Goal: Task Accomplishment & Management: Use online tool/utility

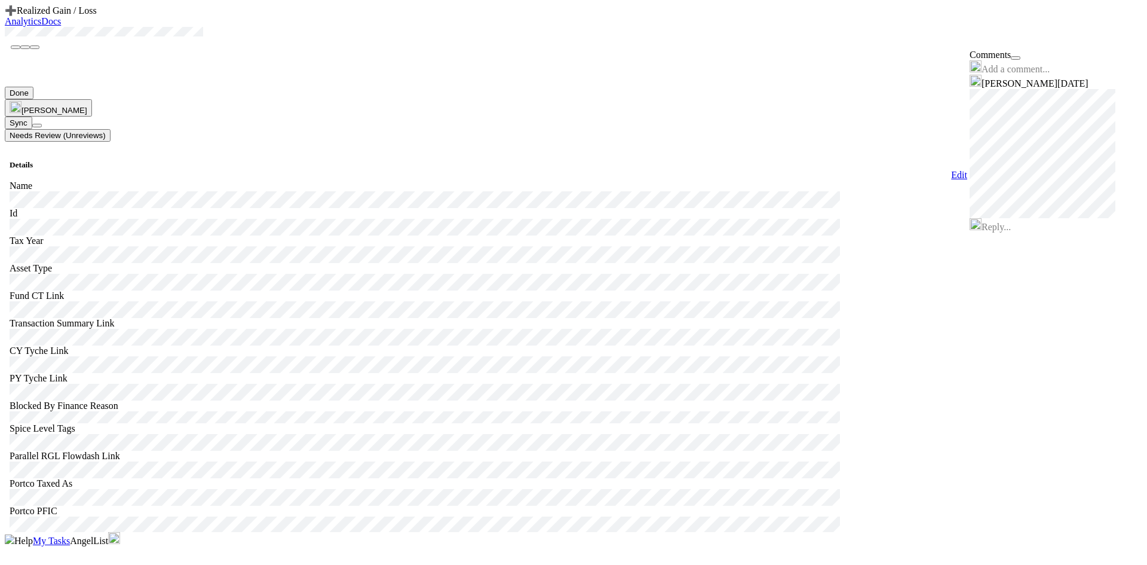
scroll to position [1315, 0]
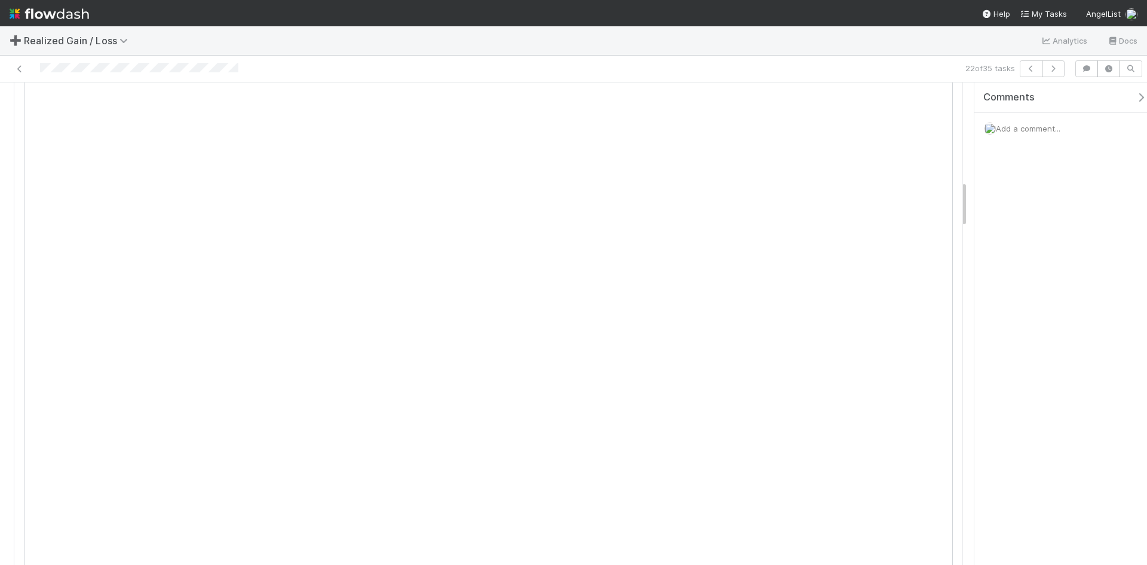
scroll to position [956, 0]
click at [1035, 129] on span "Add a comment..." at bounding box center [1028, 129] width 65 height 10
click at [991, 197] on div "Attach files: Choose or drag and drop file(s) Add Comment" at bounding box center [1065, 241] width 163 height 215
click at [1034, 330] on button "Add Comment" at bounding box center [1028, 329] width 69 height 20
drag, startPoint x: 1072, startPoint y: 454, endPoint x: 954, endPoint y: 465, distance: 118.9
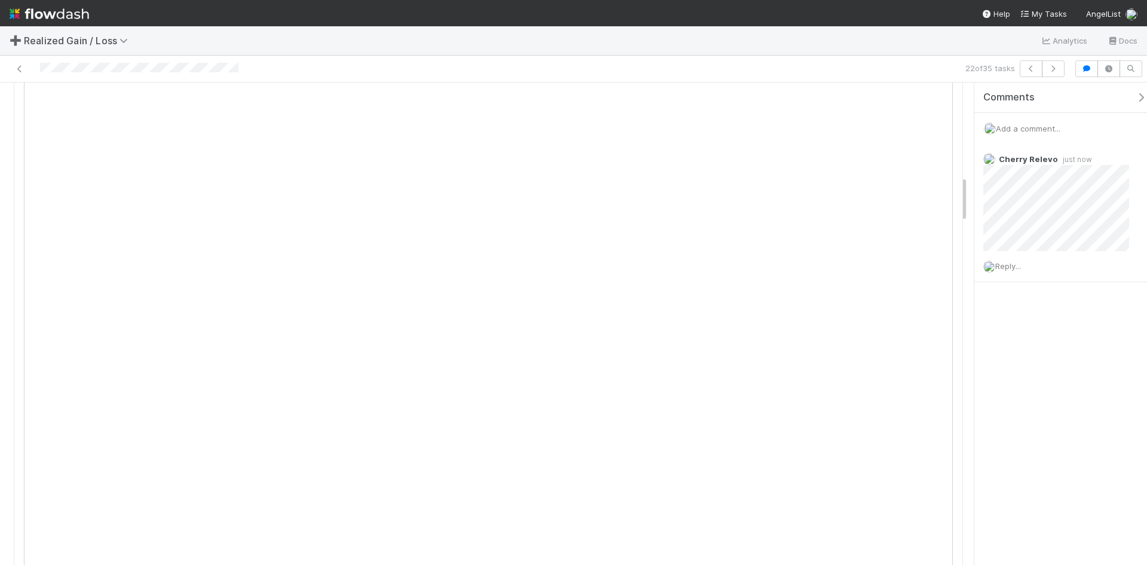
click at [1073, 457] on div "Comments Add a comment... Cherry Relevo just now Reply..." at bounding box center [1061, 323] width 173 height 482
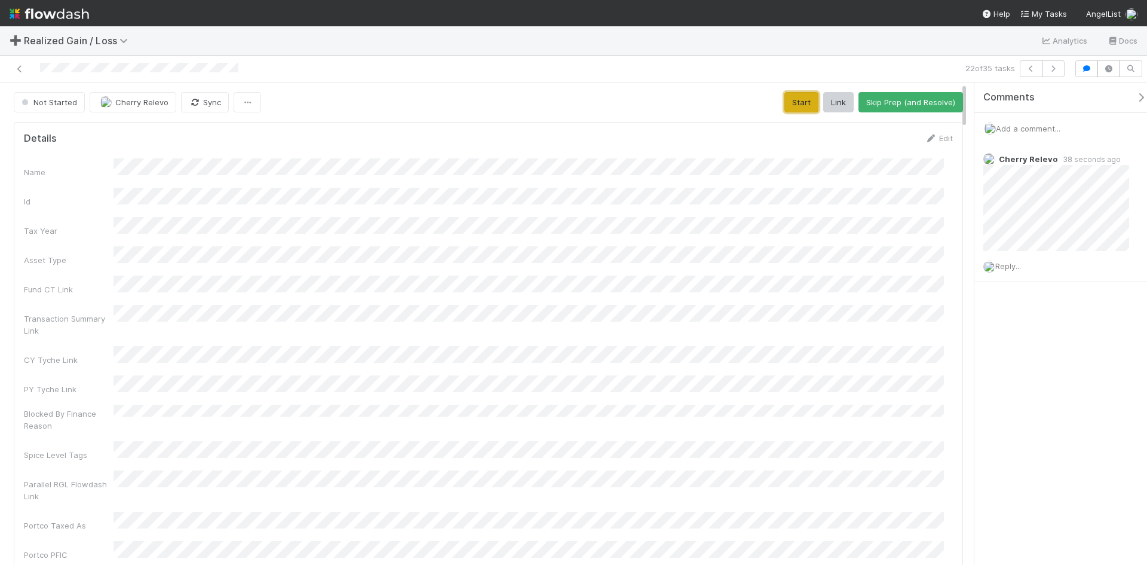
click at [785, 99] on button "Start" at bounding box center [802, 102] width 34 height 20
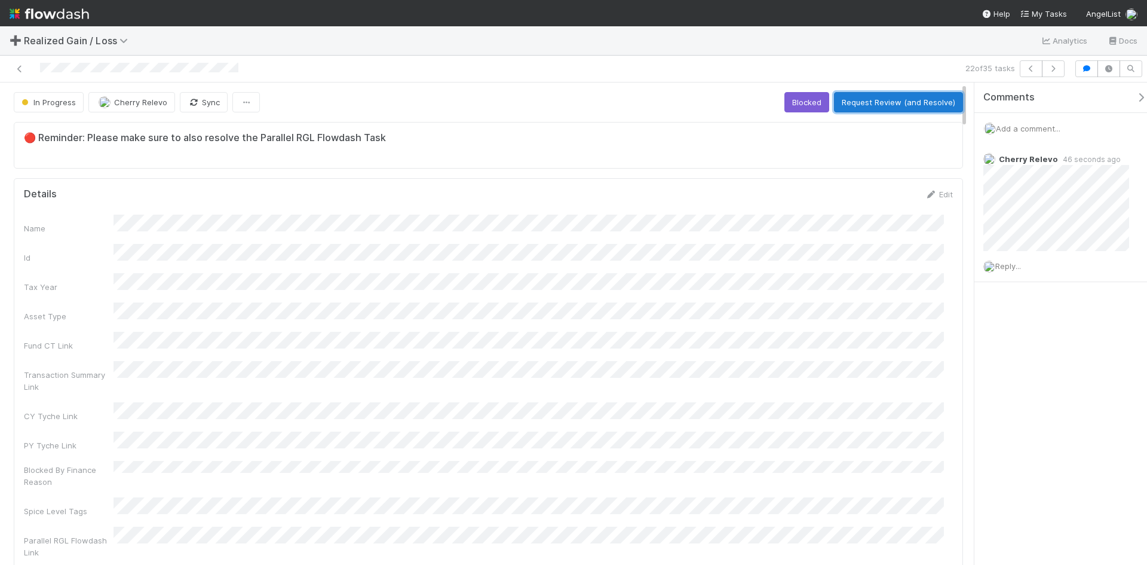
click at [851, 105] on button "Request Review (and Resolve)" at bounding box center [898, 102] width 129 height 20
drag, startPoint x: 1077, startPoint y: 474, endPoint x: 961, endPoint y: 449, distance: 119.2
click at [1077, 474] on div "Comments Add a comment... Cherry Relevo 46 seconds ago Reply..." at bounding box center [1061, 323] width 173 height 482
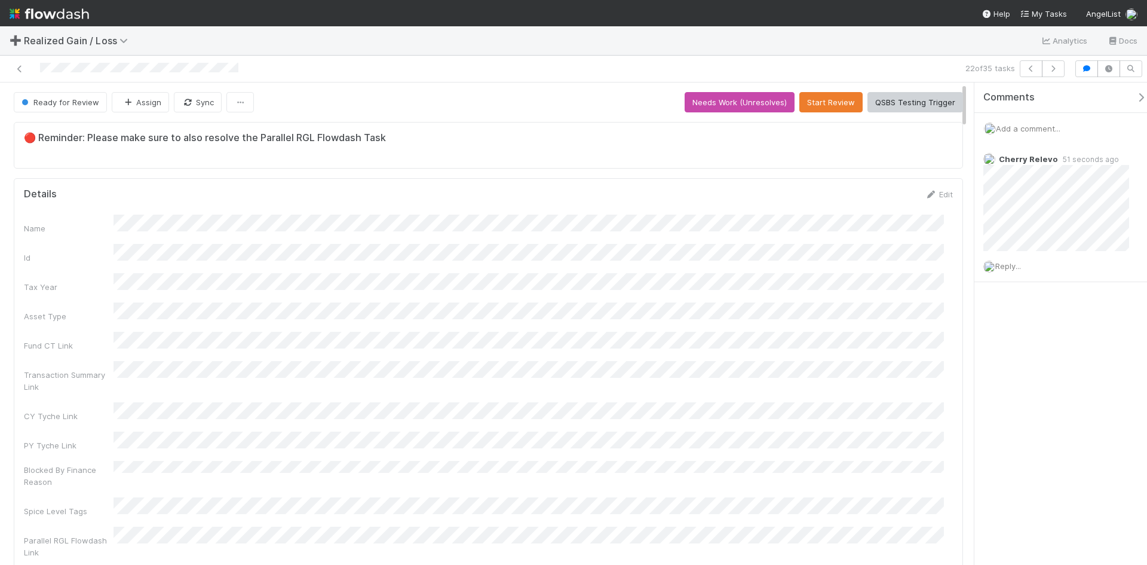
drag, startPoint x: 26, startPoint y: 67, endPoint x: 36, endPoint y: 67, distance: 10.2
click at [26, 67] on div at bounding box center [272, 68] width 535 height 17
drag, startPoint x: 17, startPoint y: 64, endPoint x: 308, endPoint y: 1, distance: 298.4
click at [17, 65] on link at bounding box center [20, 69] width 12 height 12
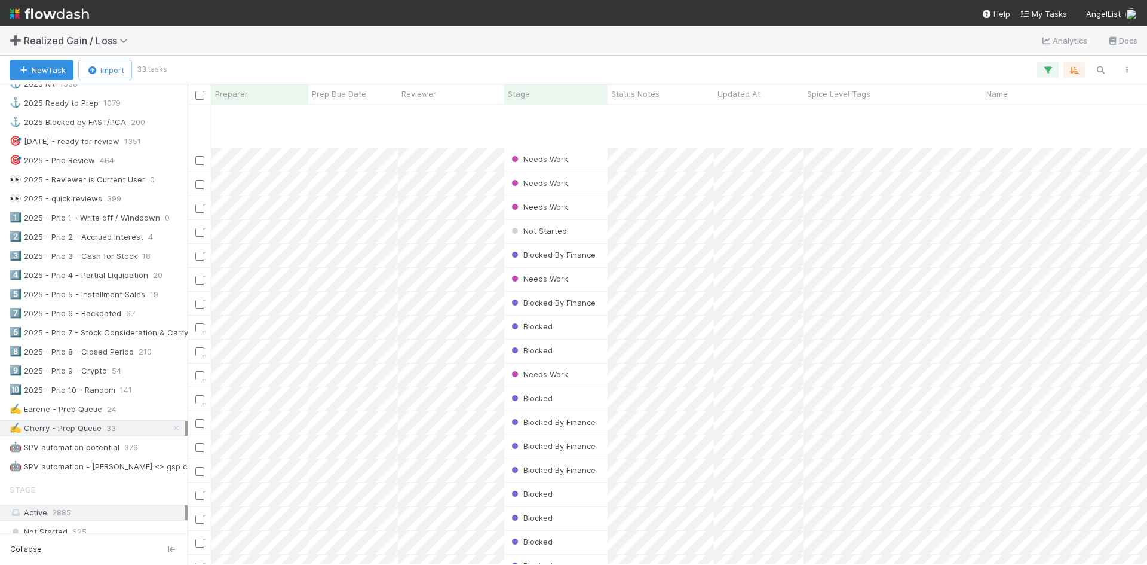
scroll to position [339, 0]
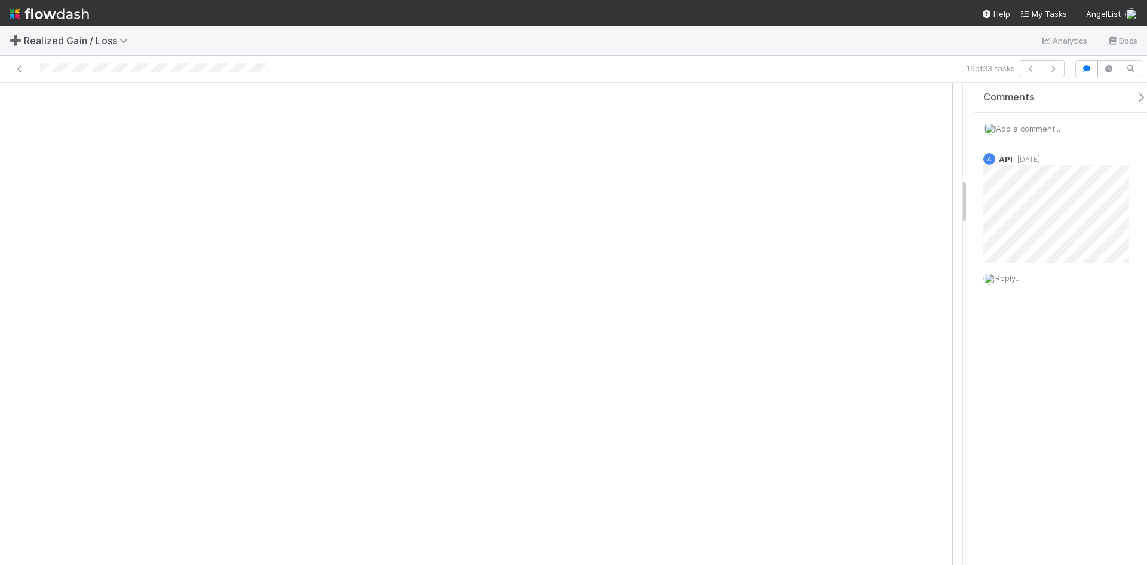
scroll to position [956, 0]
click at [1022, 128] on span "Add a comment..." at bounding box center [1028, 129] width 65 height 10
click at [1025, 130] on span "Add a comment..." at bounding box center [1028, 129] width 65 height 10
click at [1033, 124] on span "Add a comment..." at bounding box center [1028, 129] width 65 height 10
click at [1025, 119] on div "Add a comment... Attach files: Choose or drag and drop file(s) Add Comment" at bounding box center [1066, 236] width 182 height 246
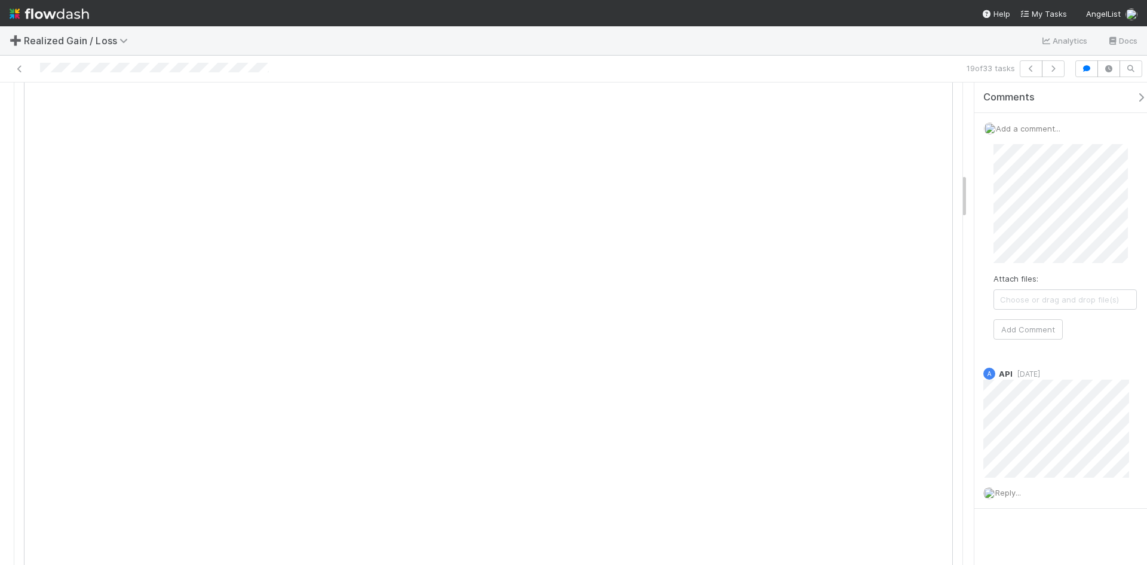
click at [1024, 128] on span "Add a comment..." at bounding box center [1028, 129] width 65 height 10
click at [1030, 122] on div "Add a comment..." at bounding box center [1066, 128] width 182 height 31
click at [1019, 125] on span "Add a comment..." at bounding box center [1028, 129] width 65 height 10
click at [1040, 124] on span "Add a comment..." at bounding box center [1028, 129] width 65 height 10
click at [1039, 124] on span "Add a comment..." at bounding box center [1028, 129] width 65 height 10
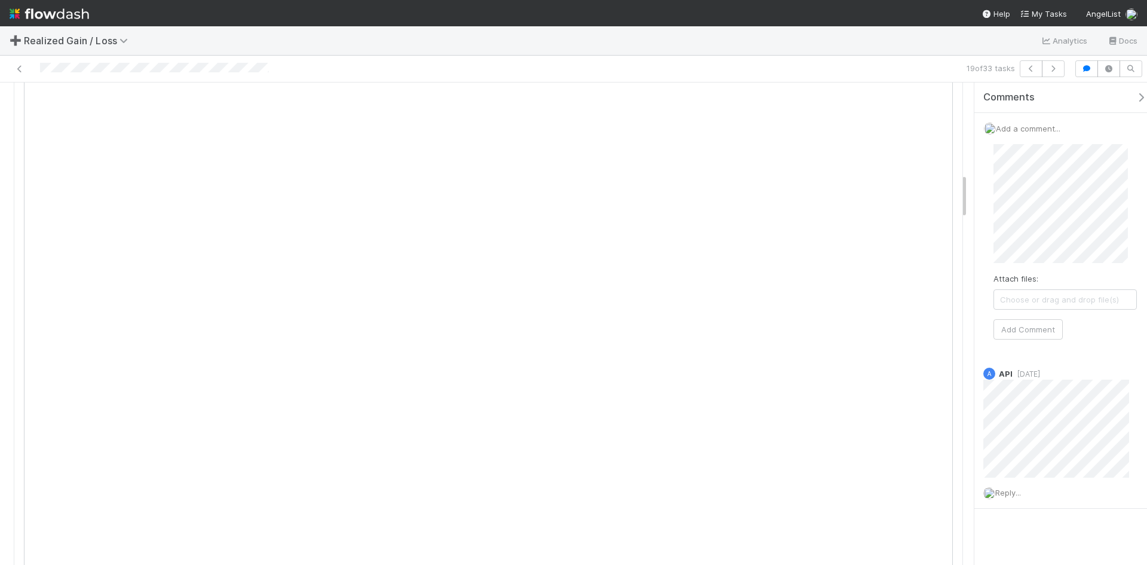
click at [1025, 299] on span "Choose or drag and drop file(s)" at bounding box center [1065, 299] width 142 height 19
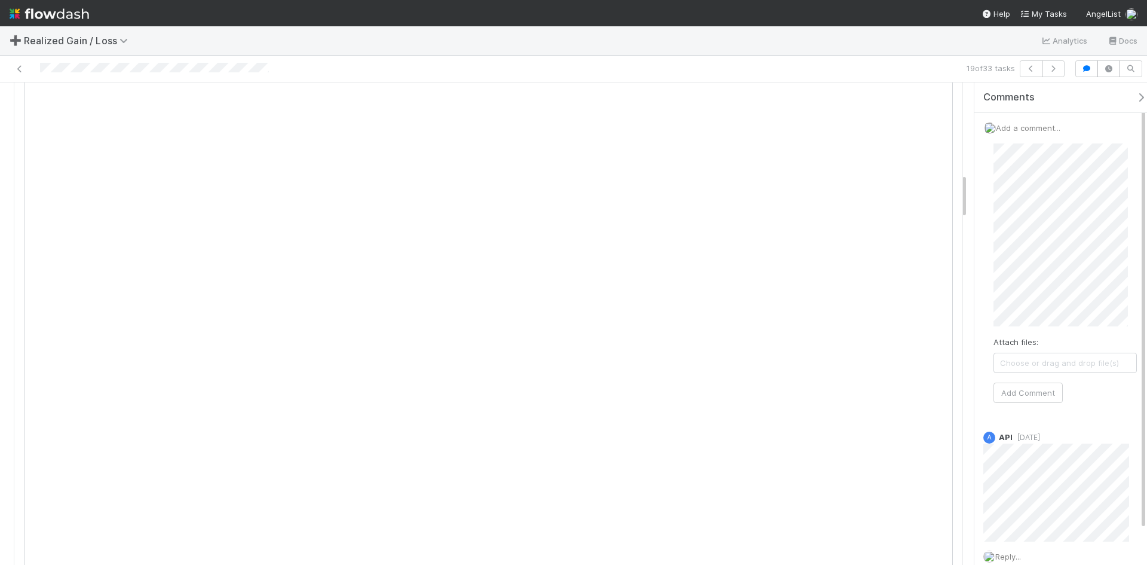
scroll to position [0, 0]
click at [1032, 395] on button "Add Comment" at bounding box center [1028, 393] width 69 height 20
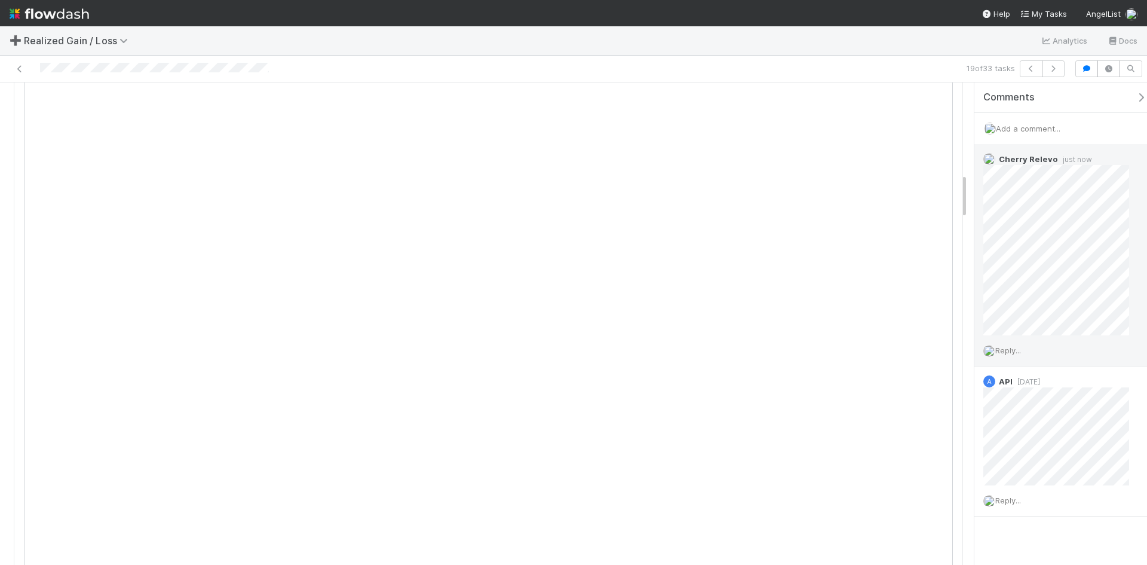
click at [1006, 350] on span "Reply..." at bounding box center [1009, 350] width 26 height 10
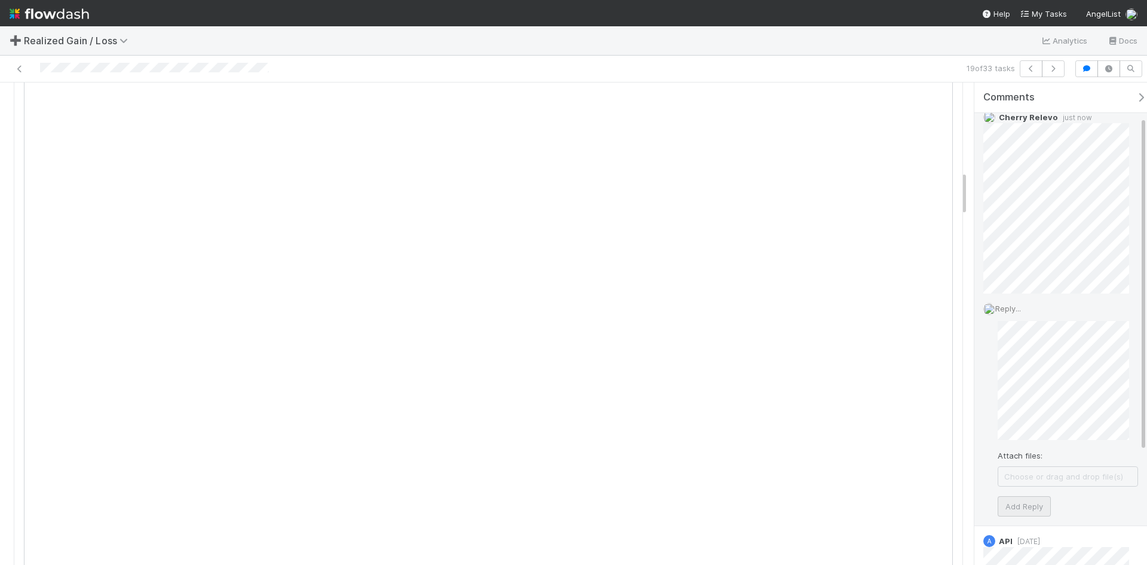
scroll to position [60, 0]
click at [1034, 483] on button "Add Reply" at bounding box center [1024, 488] width 53 height 20
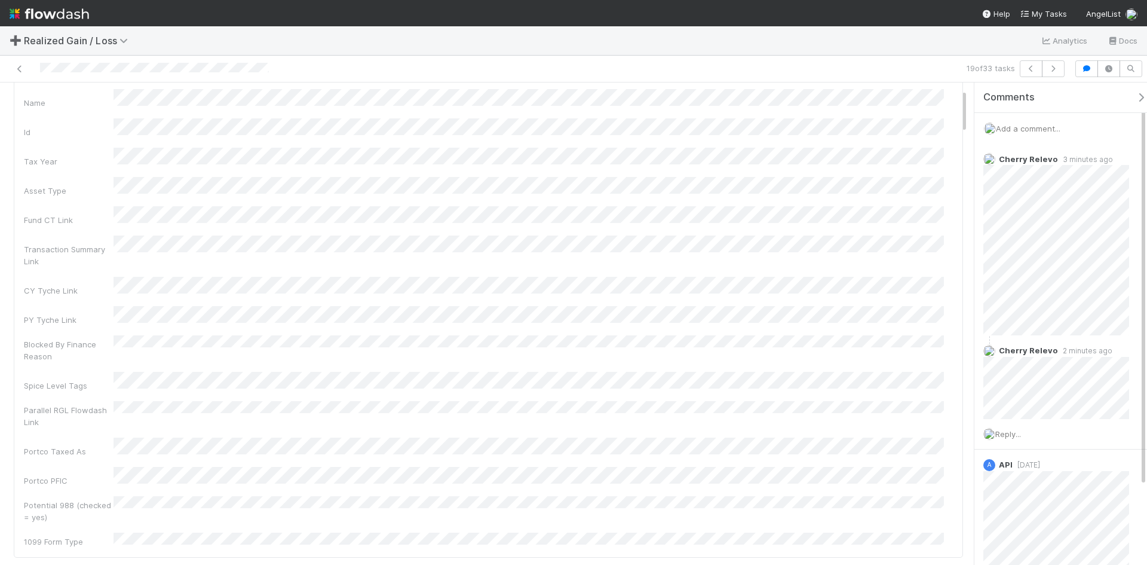
scroll to position [0, 0]
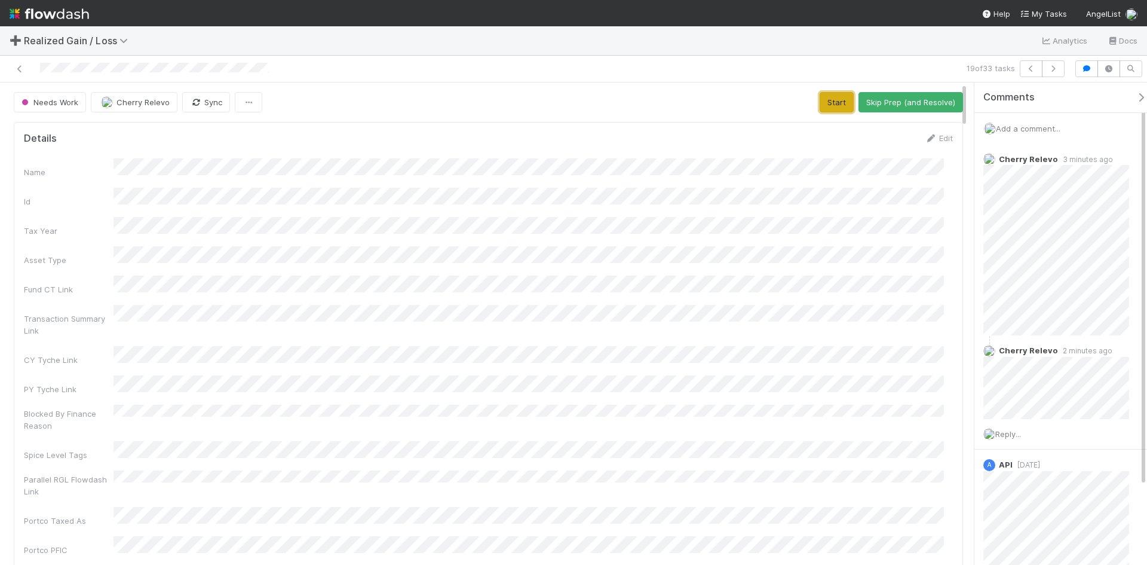
click at [828, 101] on button "Start" at bounding box center [837, 102] width 34 height 20
click at [872, 99] on button "Request Review (and Resolve)" at bounding box center [898, 102] width 129 height 20
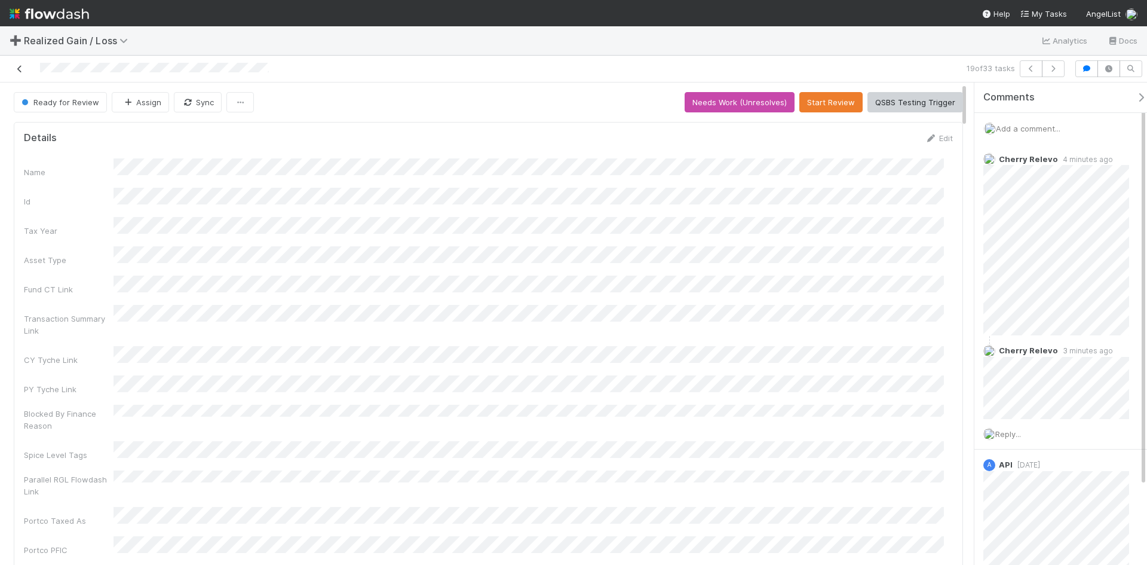
click at [20, 69] on icon at bounding box center [20, 69] width 12 height 8
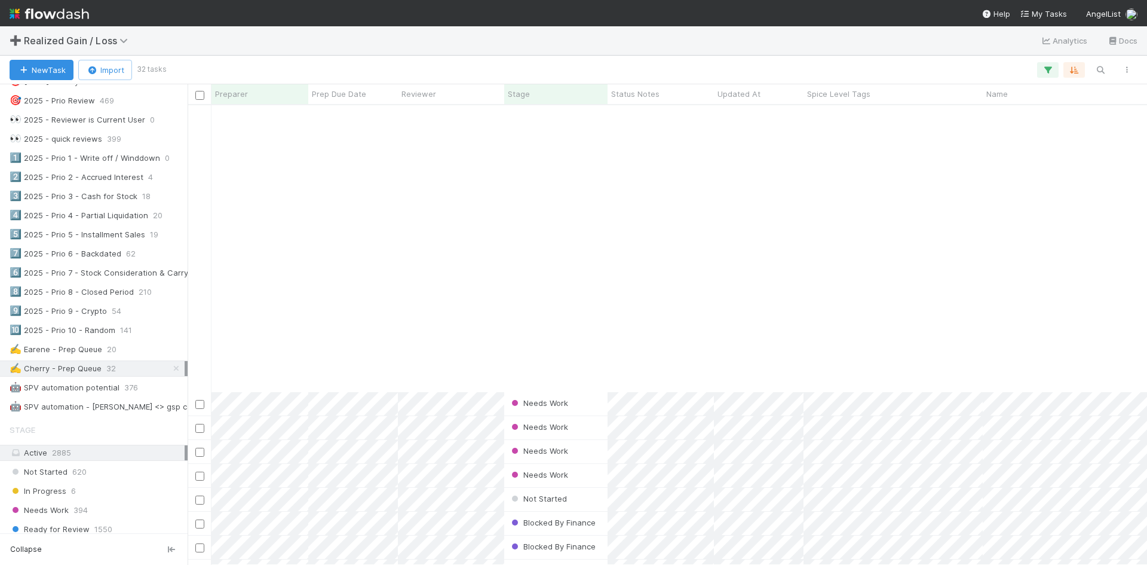
scroll to position [315, 0]
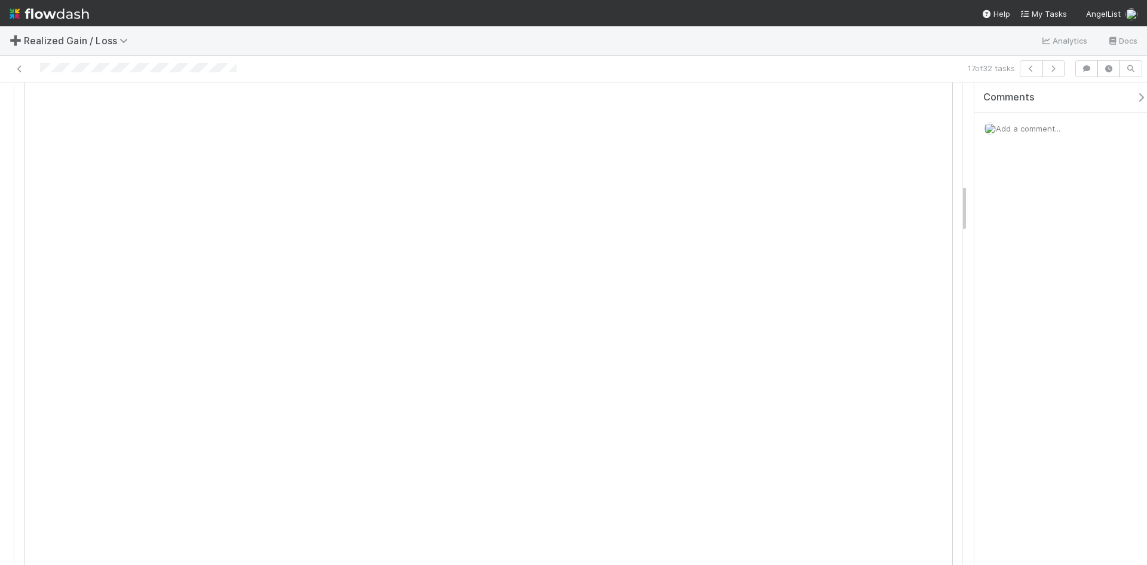
scroll to position [1016, 0]
click at [1028, 127] on span "Add a comment..." at bounding box center [1028, 129] width 65 height 10
click at [1034, 439] on div "Comments Add a comment... Attach files: Choose or drag and drop file(s) Add Com…" at bounding box center [1061, 323] width 173 height 482
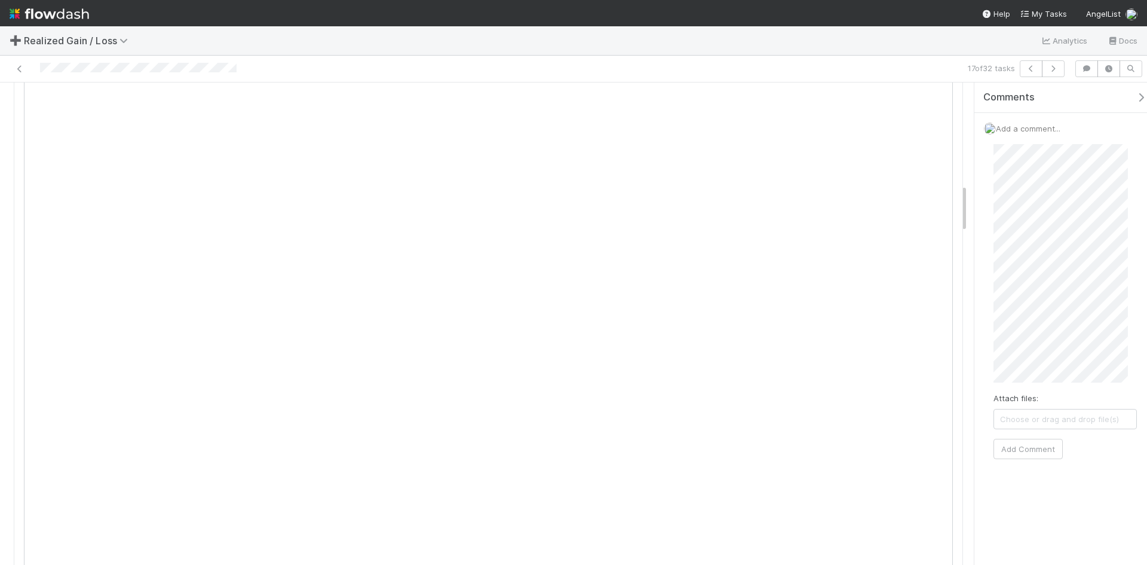
click at [1095, 436] on div "Attach files: Choose or drag and drop file(s) Add Comment" at bounding box center [1065, 301] width 143 height 315
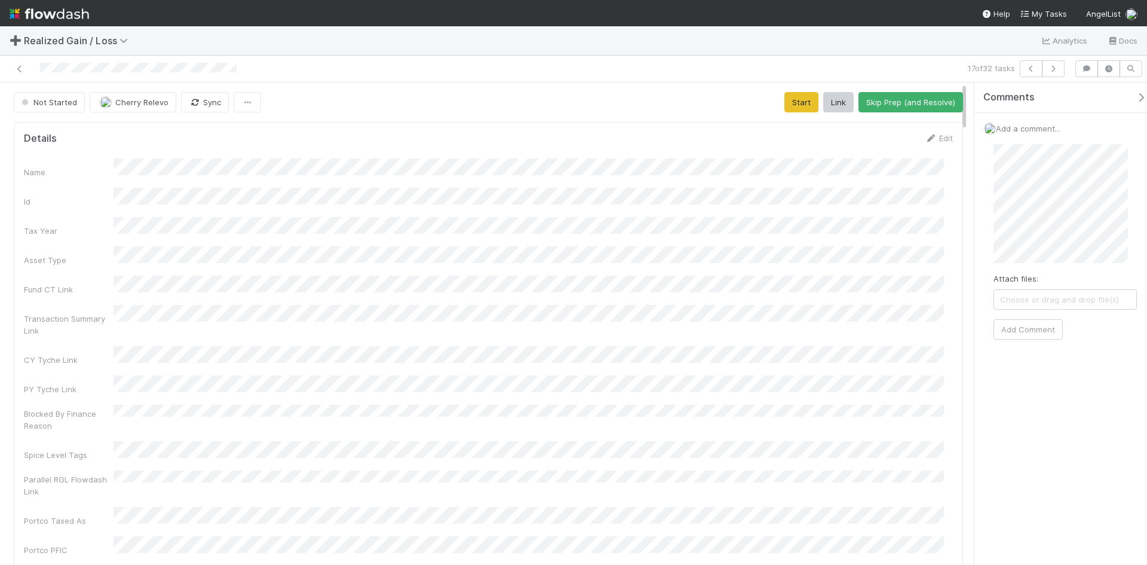
click at [1011, 124] on span "Add a comment..." at bounding box center [1028, 129] width 65 height 10
click at [787, 103] on button "Start" at bounding box center [802, 102] width 34 height 20
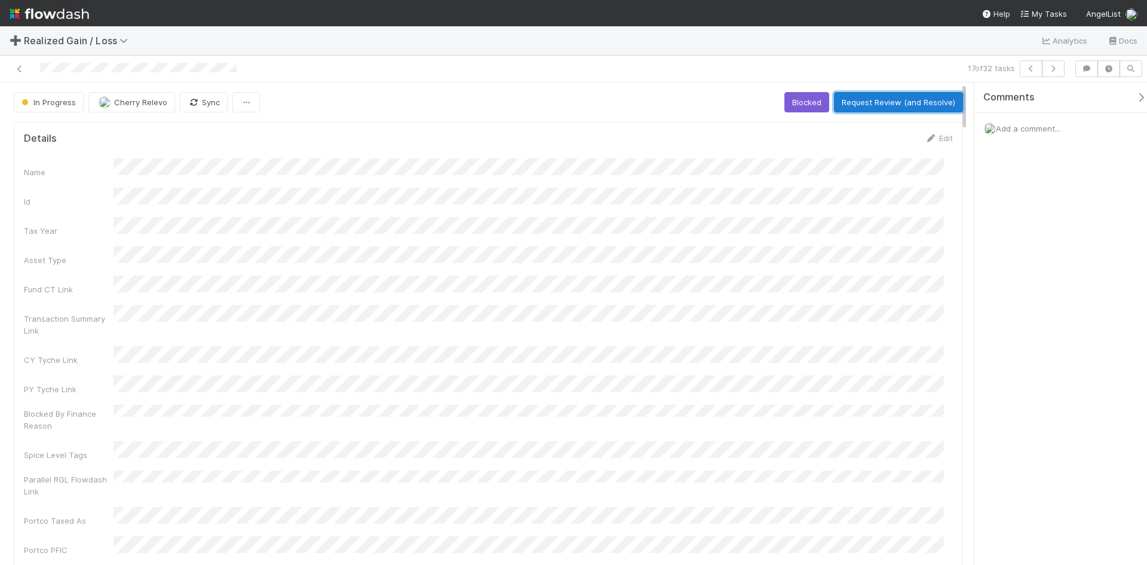
click at [895, 96] on button "Request Review (and Resolve)" at bounding box center [898, 102] width 129 height 20
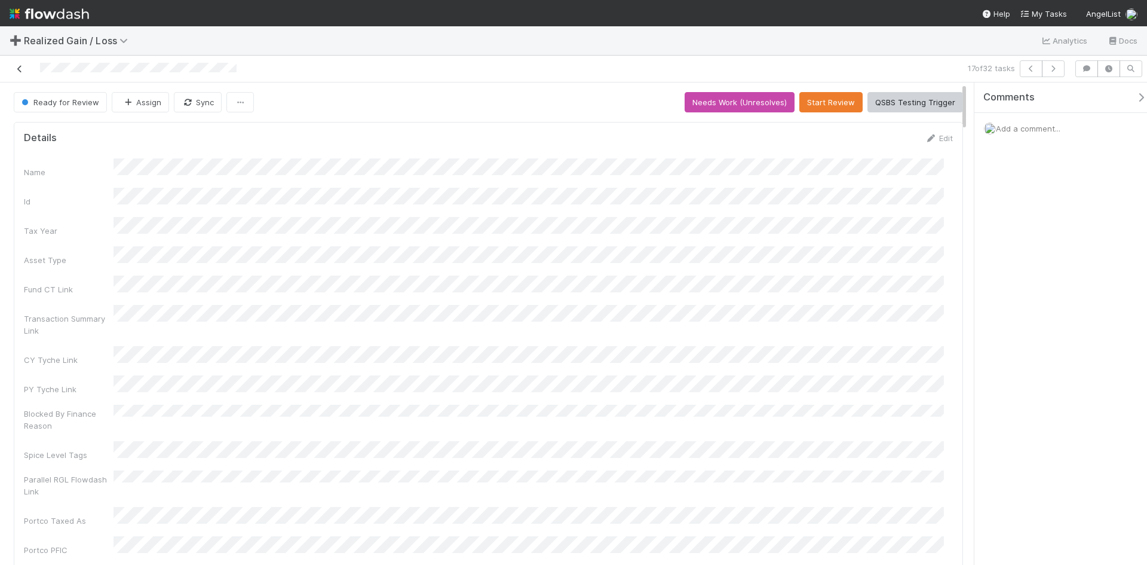
click at [15, 69] on icon at bounding box center [20, 69] width 12 height 8
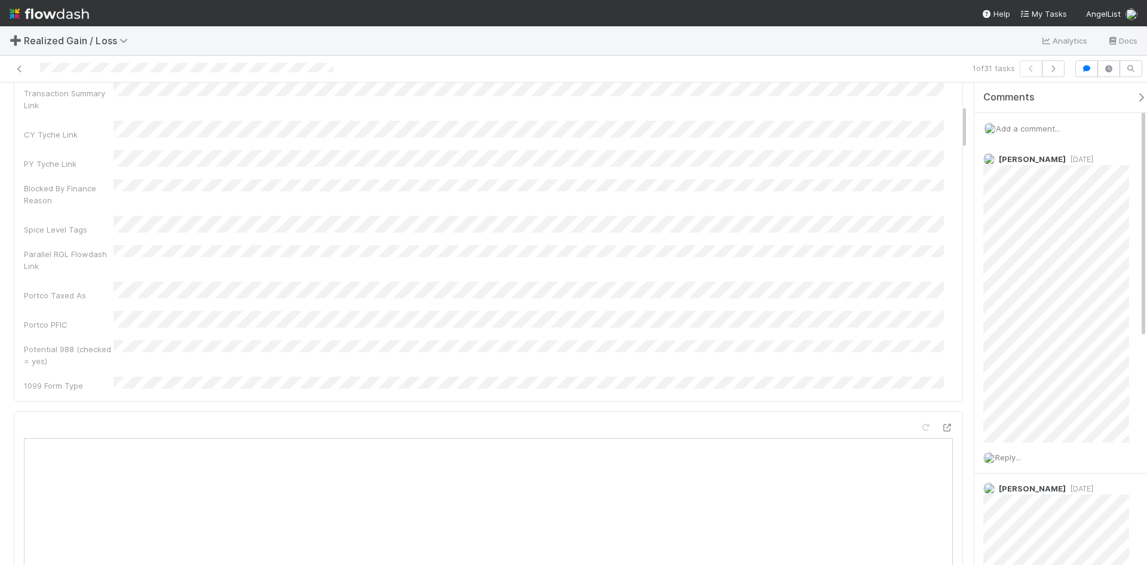
scroll to position [239, 0]
drag, startPoint x: 956, startPoint y: 470, endPoint x: 1096, endPoint y: 473, distance: 139.9
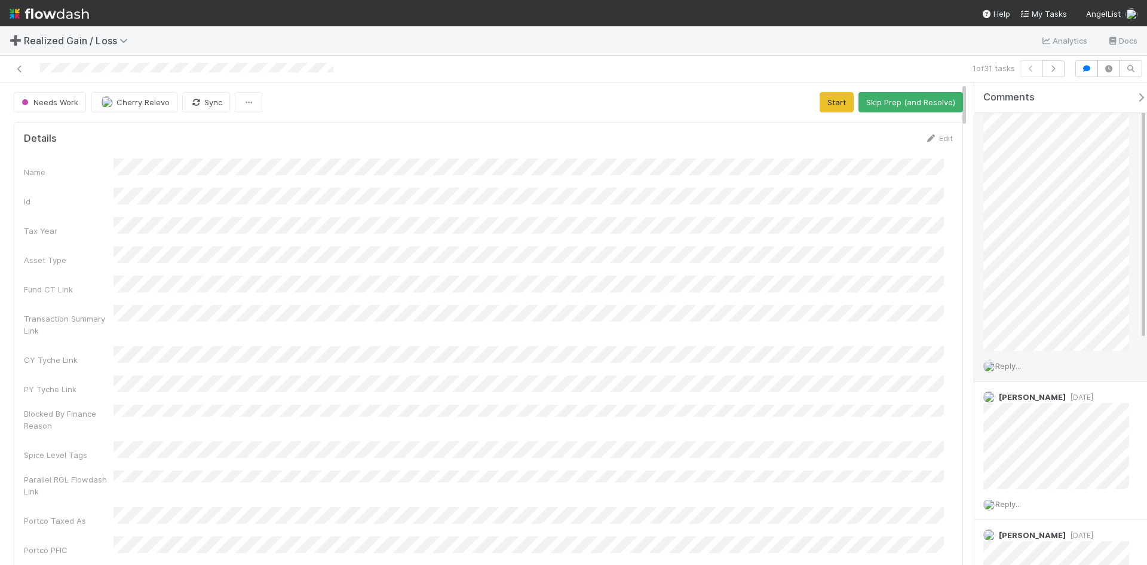
scroll to position [0, 0]
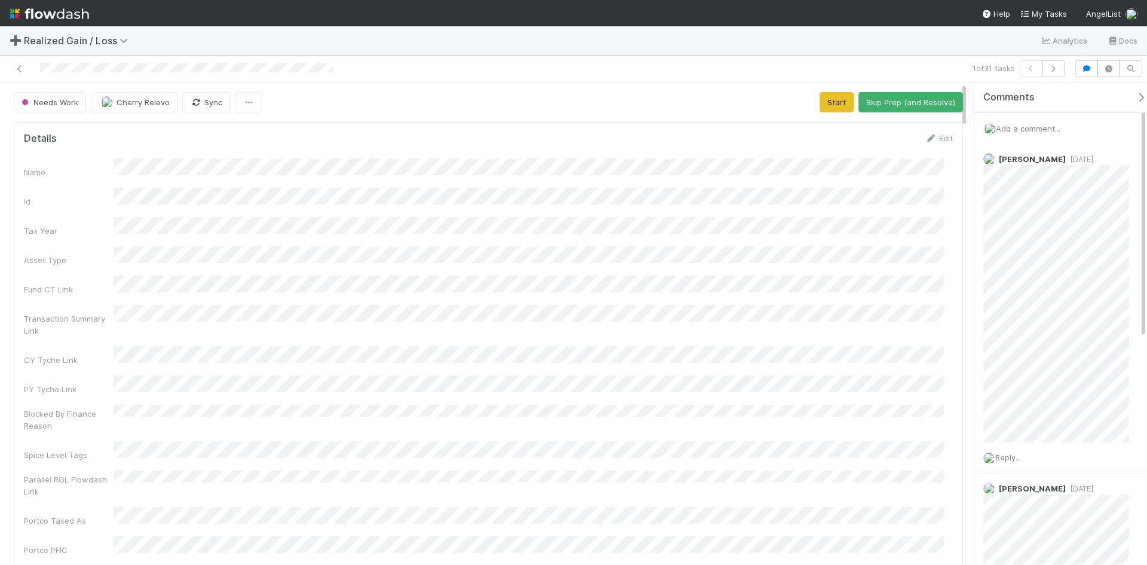
drag, startPoint x: 16, startPoint y: 69, endPoint x: 30, endPoint y: 49, distance: 24.0
click at [16, 69] on icon at bounding box center [20, 69] width 12 height 8
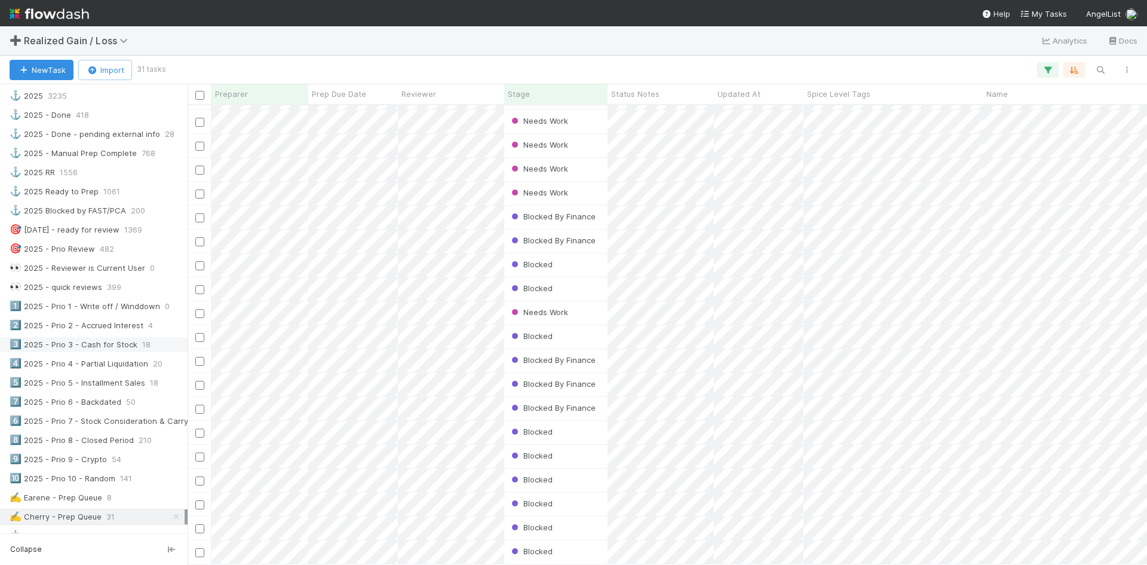
scroll to position [538, 0]
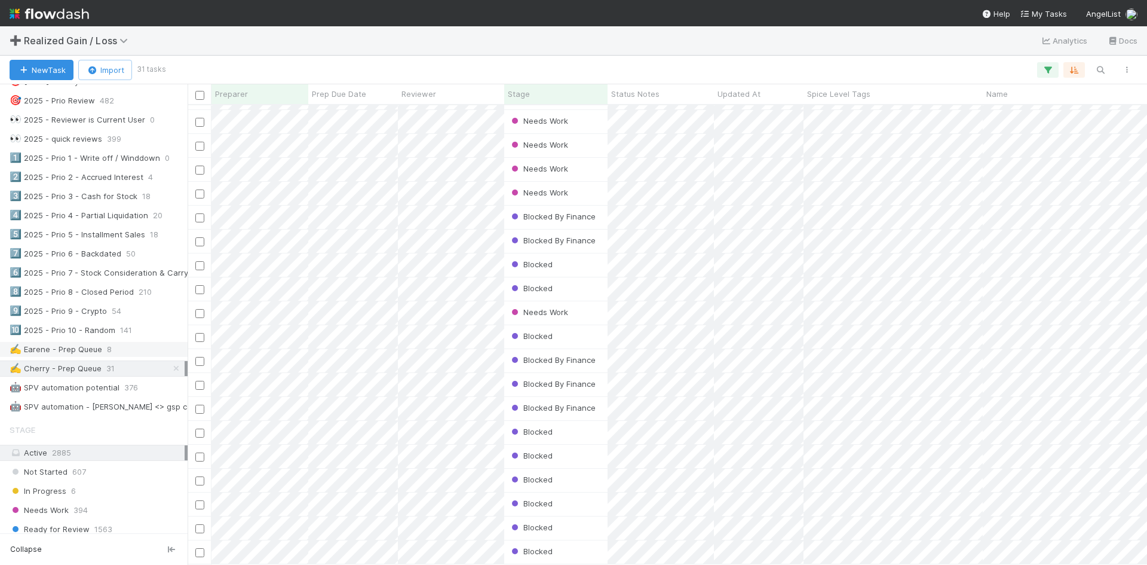
click at [57, 350] on div "✍️ Earene - Prep Queue" at bounding box center [56, 349] width 93 height 15
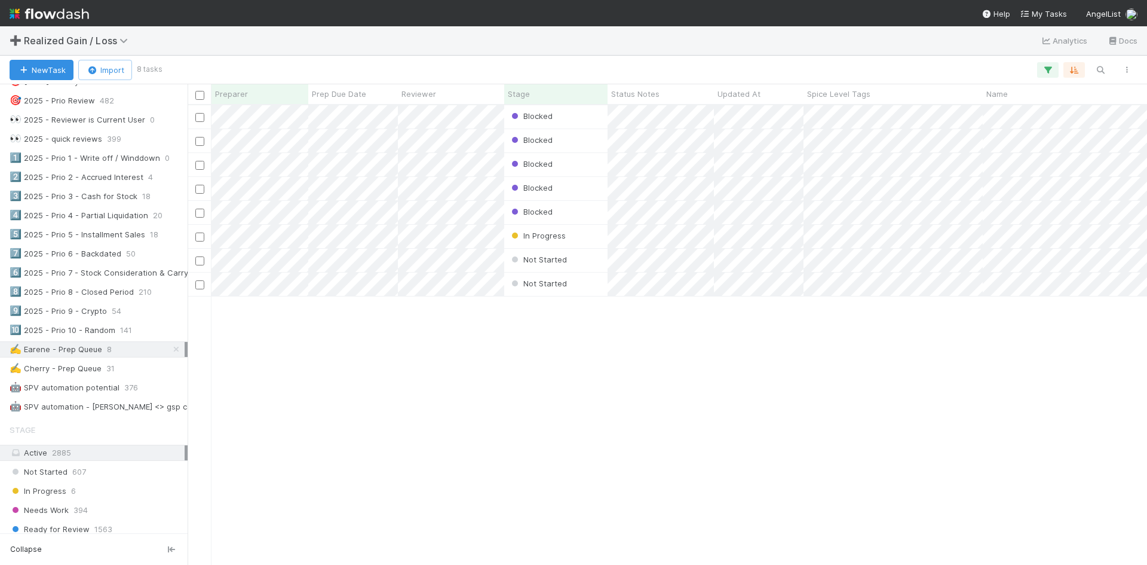
scroll to position [451, 951]
click at [66, 370] on div "✍️ Cherry - Prep Queue" at bounding box center [56, 368] width 92 height 15
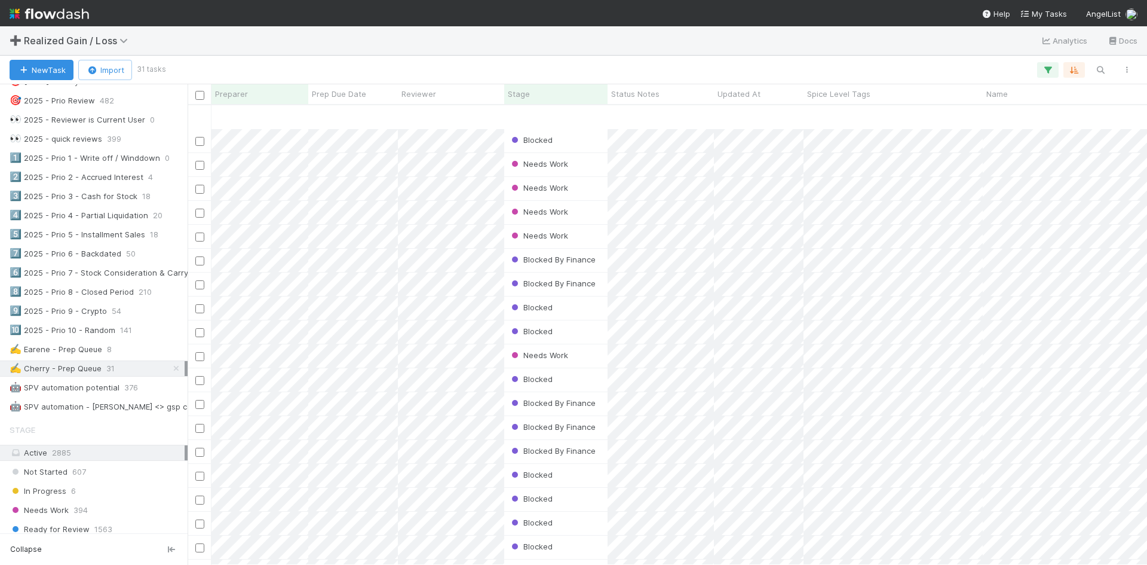
scroll to position [291, 0]
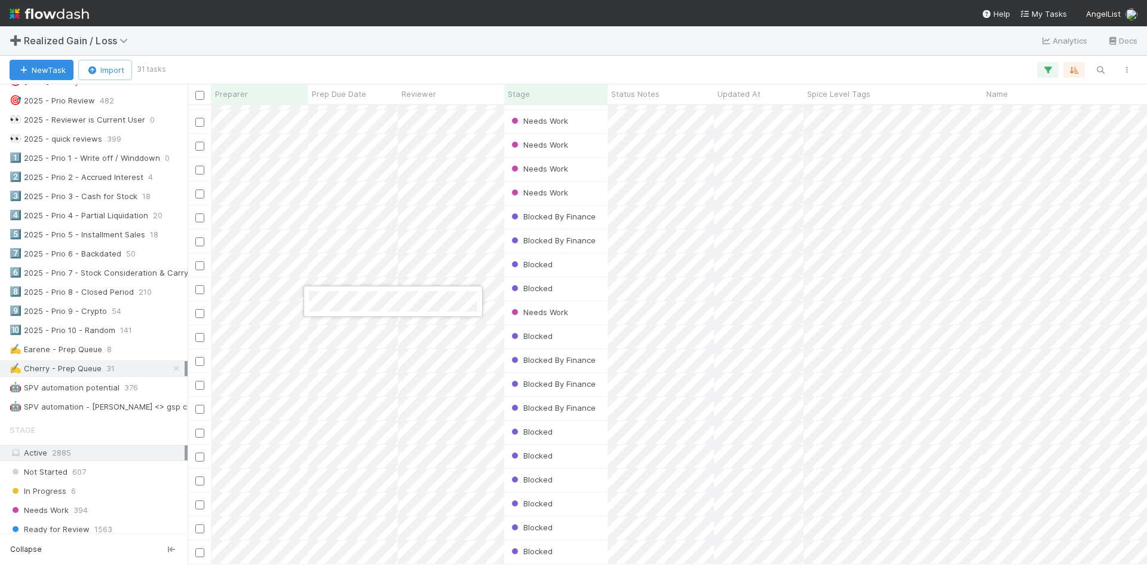
click at [389, 62] on div at bounding box center [573, 282] width 1147 height 565
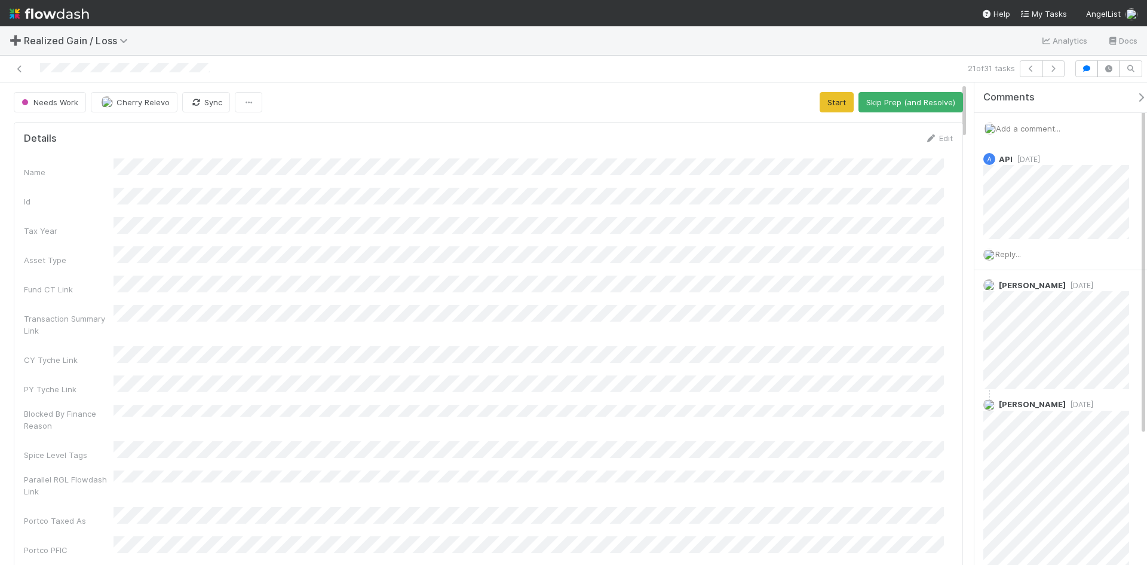
drag, startPoint x: 315, startPoint y: 47, endPoint x: 317, endPoint y: 39, distance: 7.6
click at [315, 47] on div "➕ Realized Gain / Loss Analytics Docs" at bounding box center [573, 40] width 1147 height 29
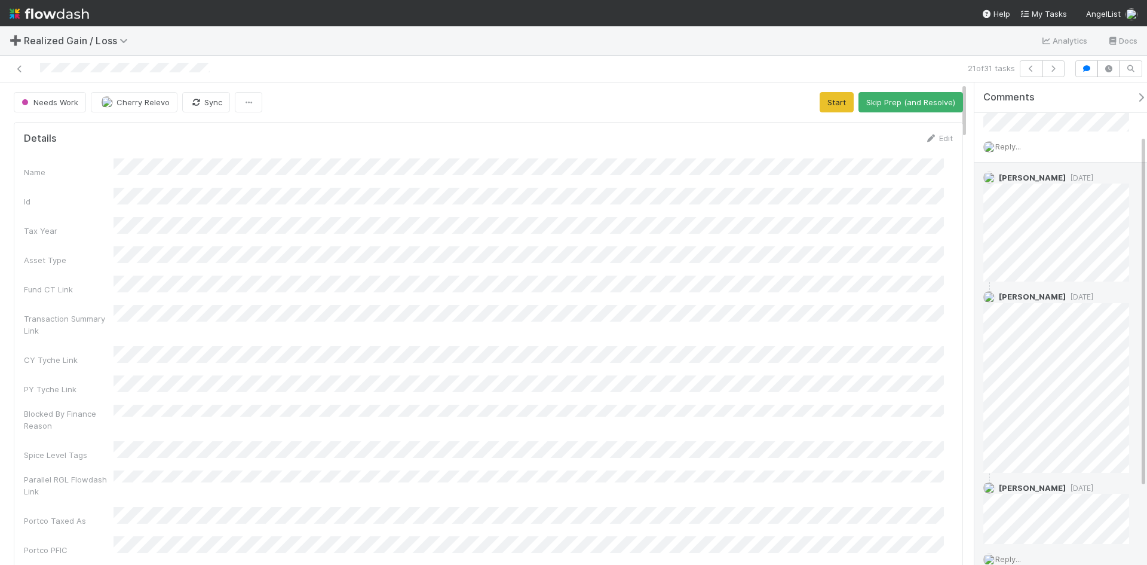
scroll to position [120, 0]
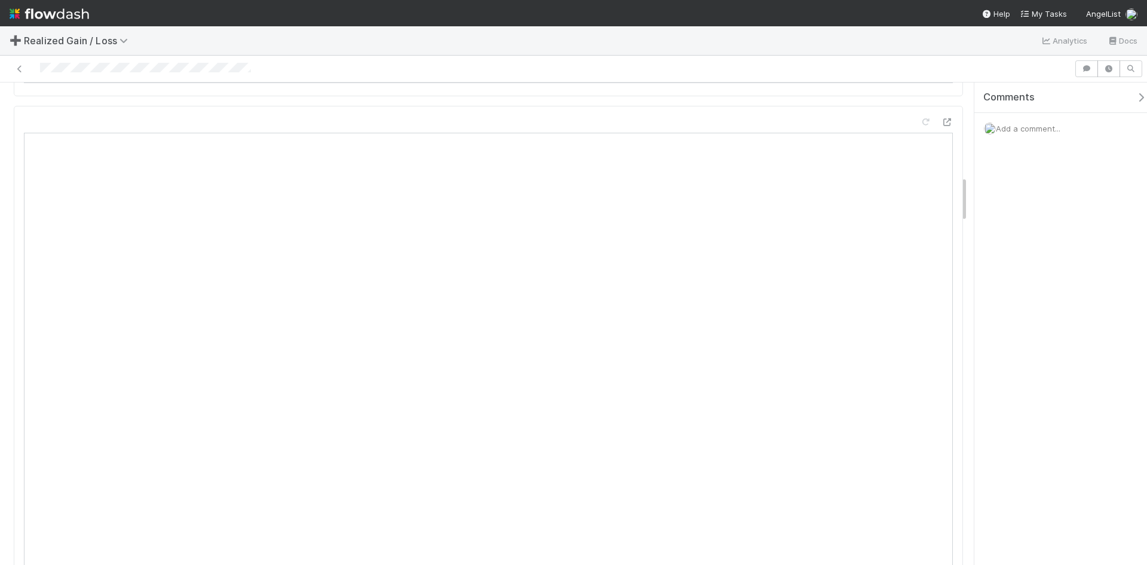
scroll to position [956, 0]
click at [1043, 131] on span "Add a comment..." at bounding box center [1028, 129] width 65 height 10
click at [1033, 331] on button "Add Comment" at bounding box center [1028, 329] width 69 height 20
drag, startPoint x: 1065, startPoint y: 431, endPoint x: 987, endPoint y: 437, distance: 77.9
click at [1061, 433] on div "Comments Add a comment... Cherry Relevo just now Reply..." at bounding box center [1061, 323] width 173 height 482
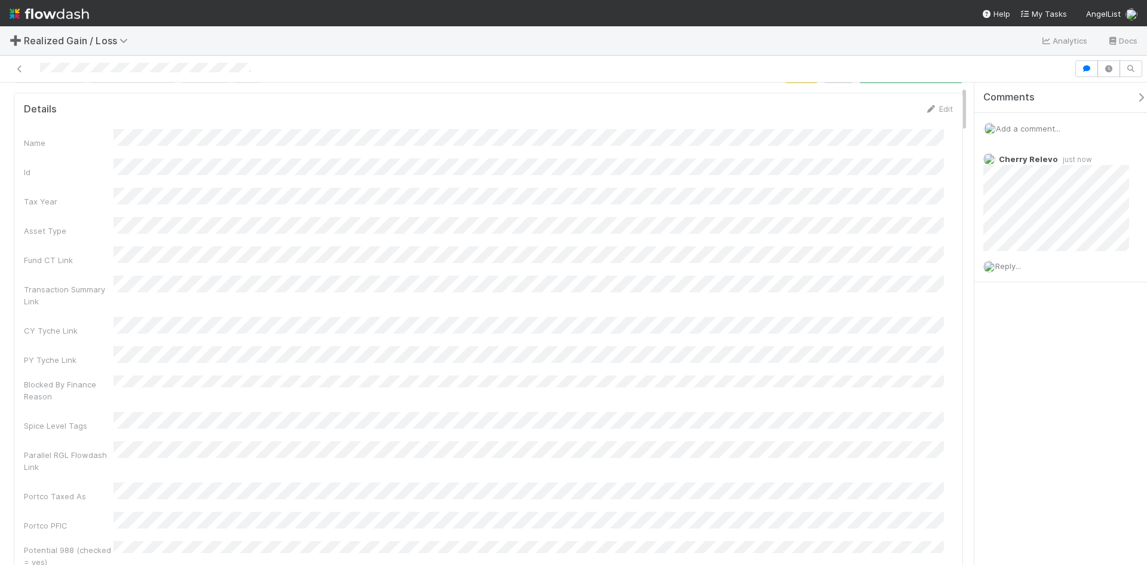
scroll to position [0, 0]
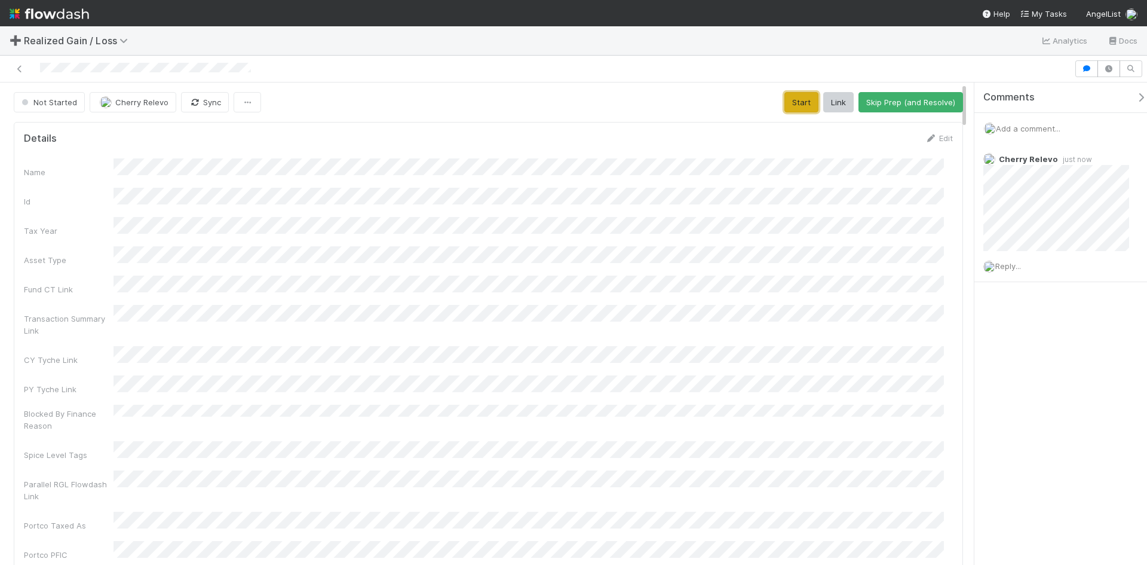
click at [792, 107] on button "Start" at bounding box center [802, 102] width 34 height 20
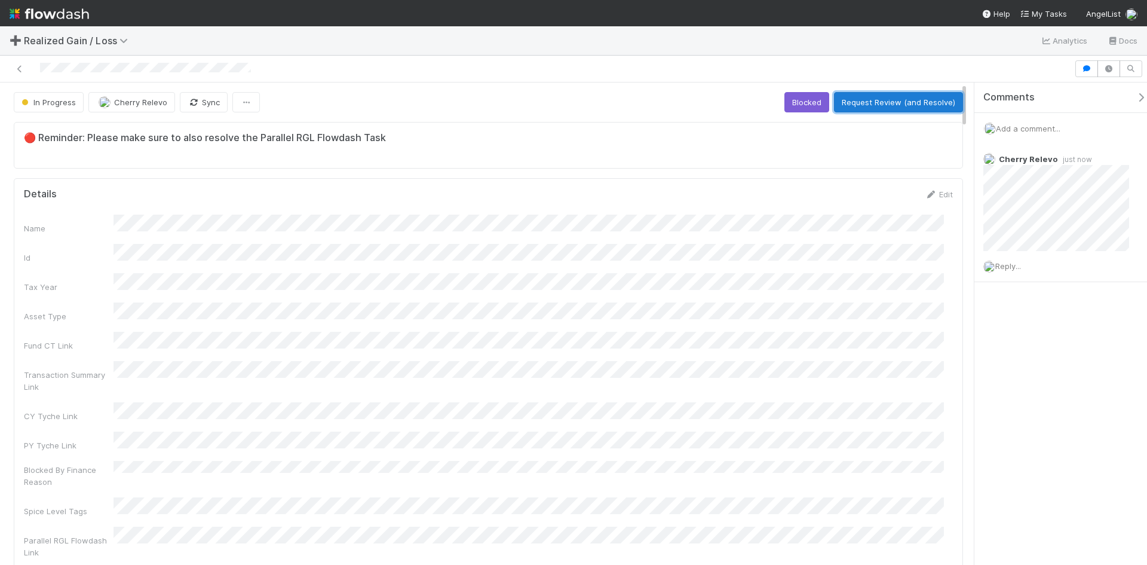
click at [903, 100] on button "Request Review (and Resolve)" at bounding box center [898, 102] width 129 height 20
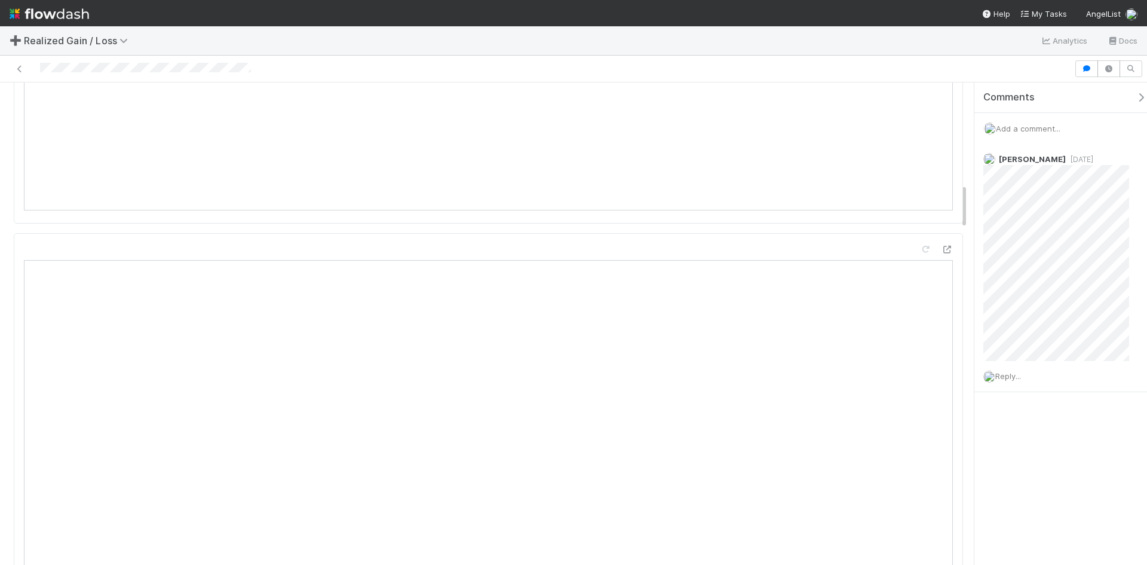
scroll to position [1195, 0]
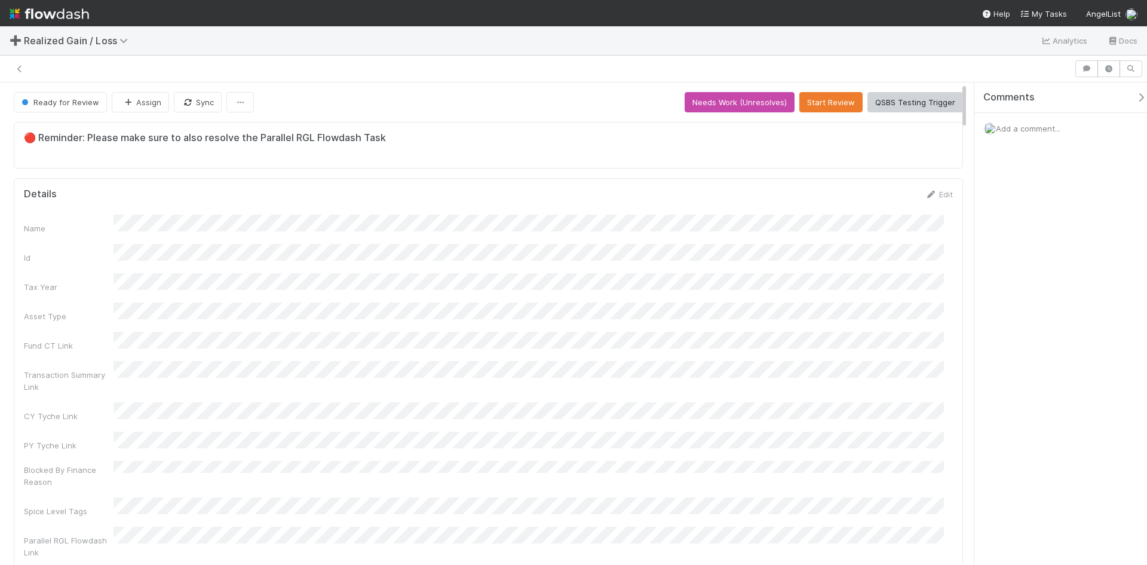
scroll to position [234, 911]
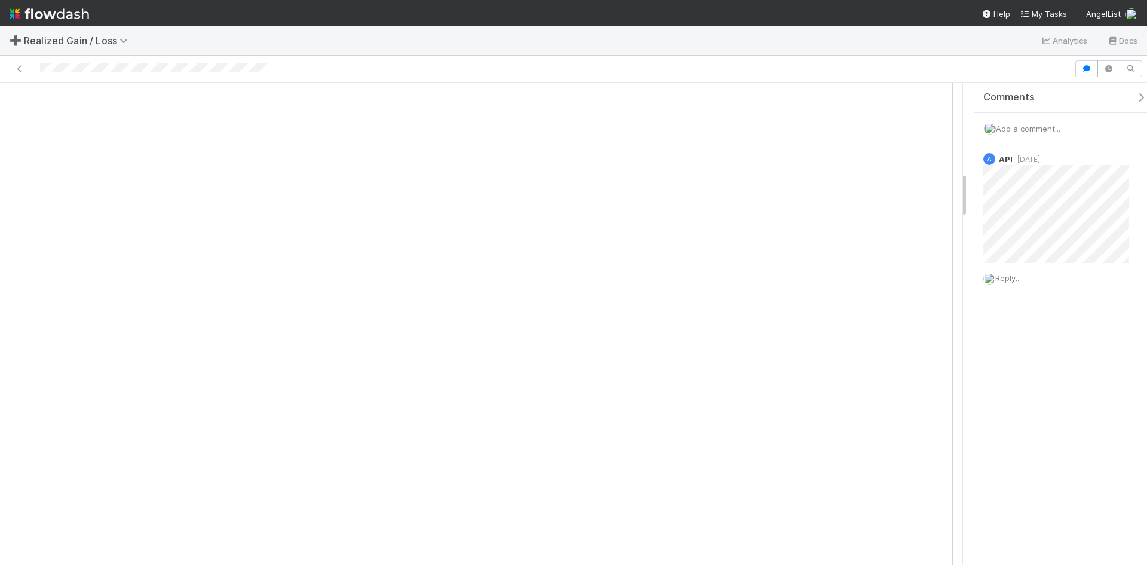
scroll to position [956, 0]
click at [777, 82] on div at bounding box center [573, 69] width 1147 height 27
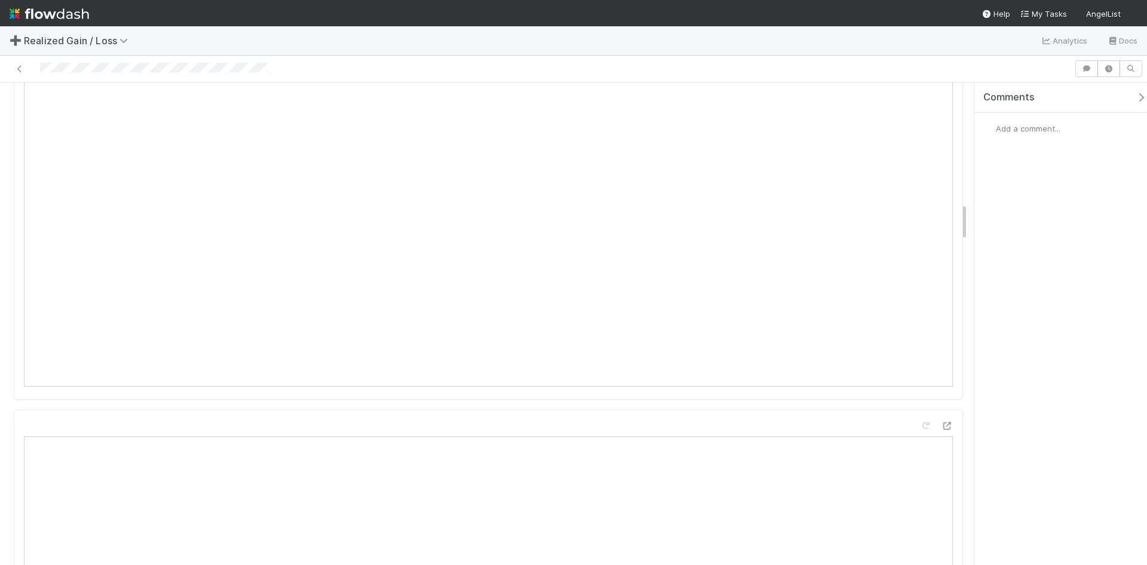
scroll to position [1494, 0]
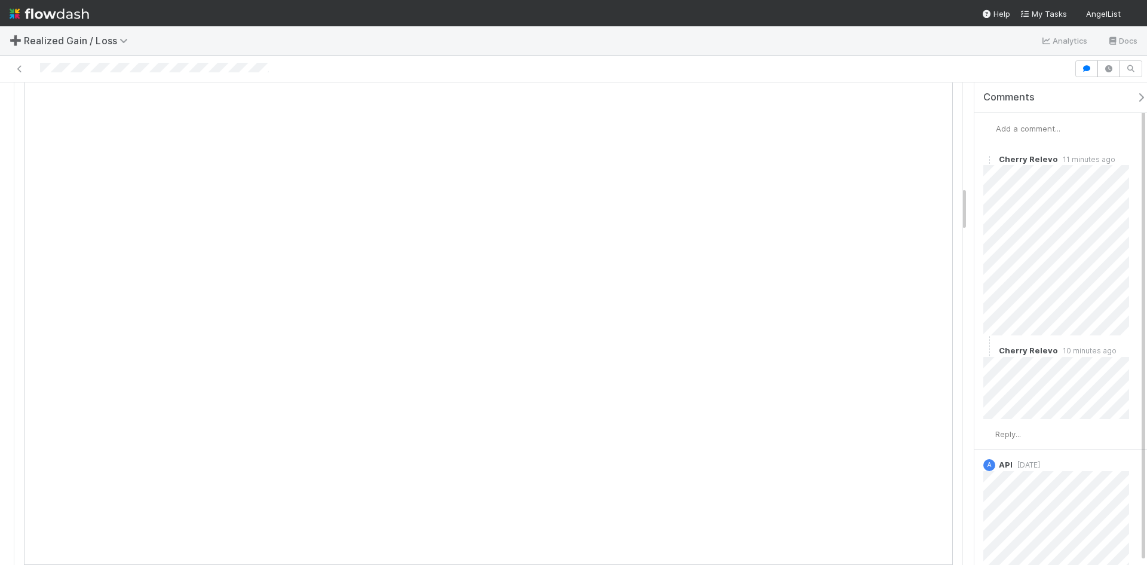
scroll to position [1135, 0]
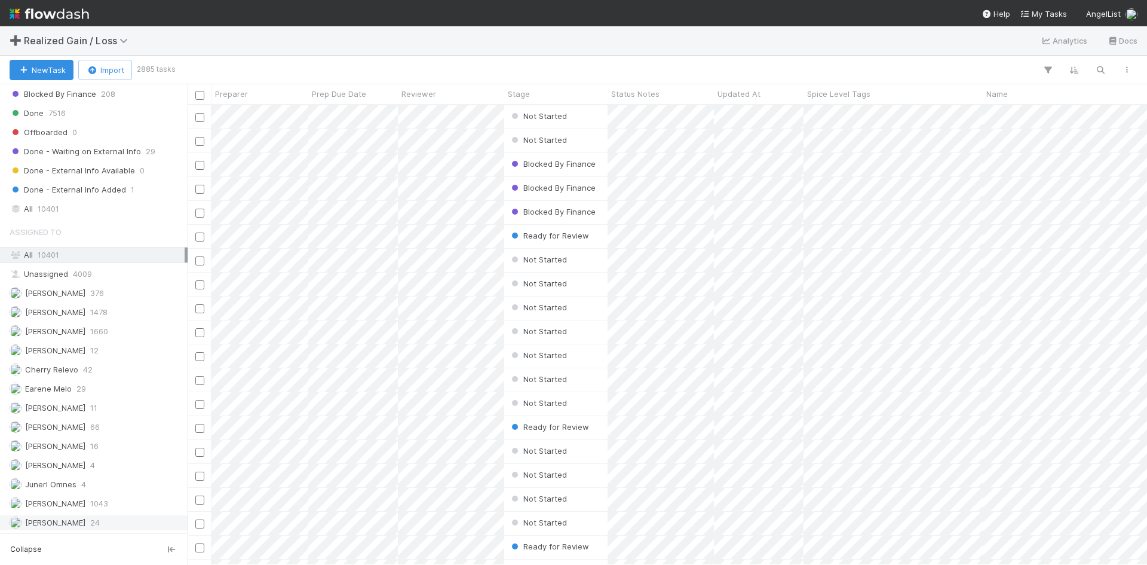
scroll to position [1088, 0]
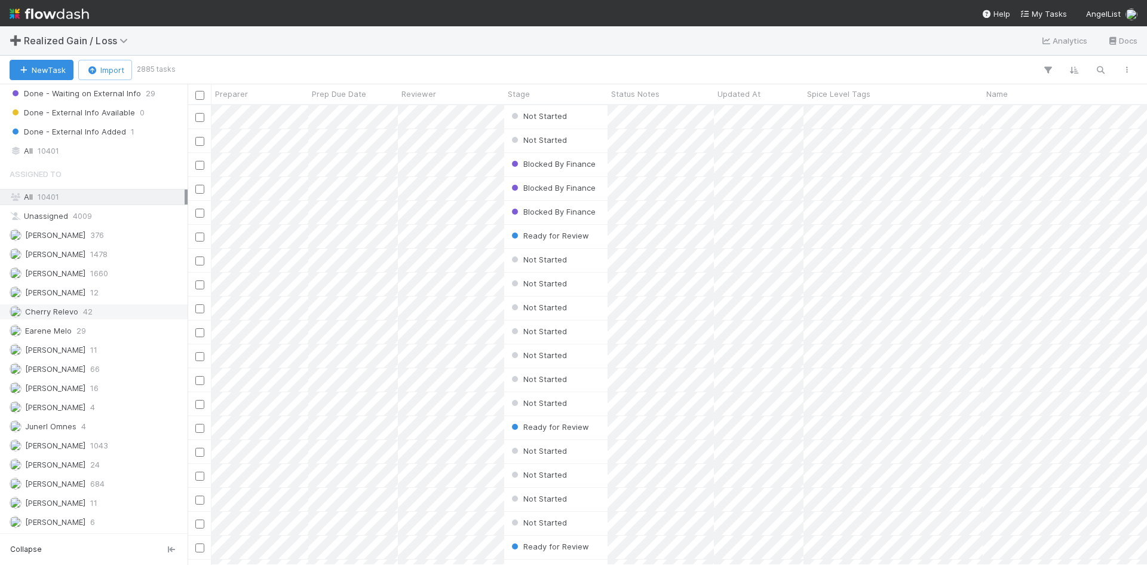
click at [68, 310] on span "Cherry Relevo" at bounding box center [51, 312] width 53 height 10
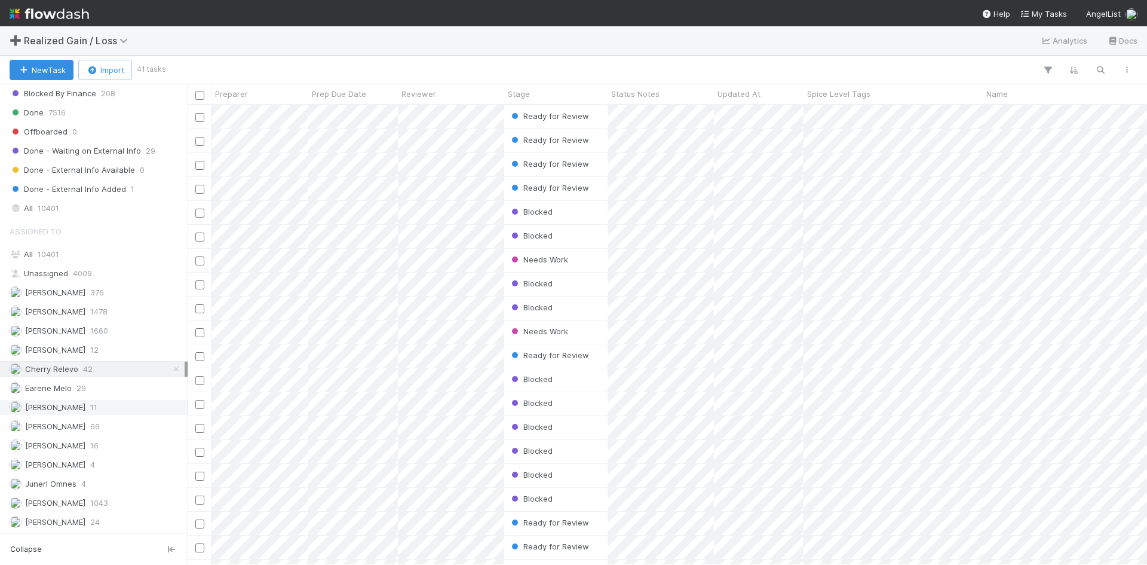
scroll to position [1088, 0]
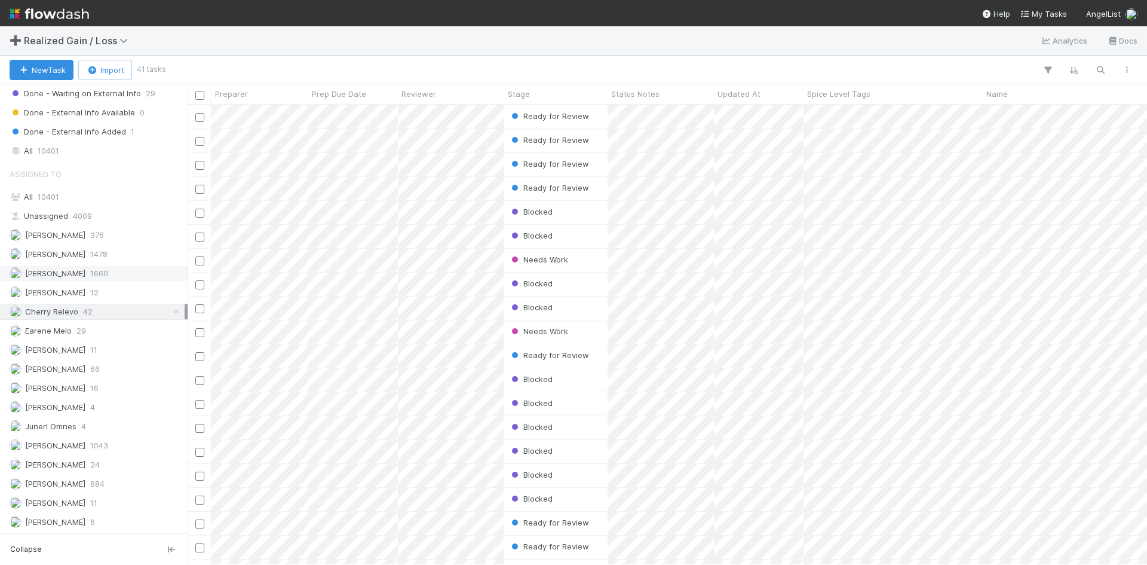
click at [44, 272] on span "[PERSON_NAME]" at bounding box center [55, 273] width 60 height 10
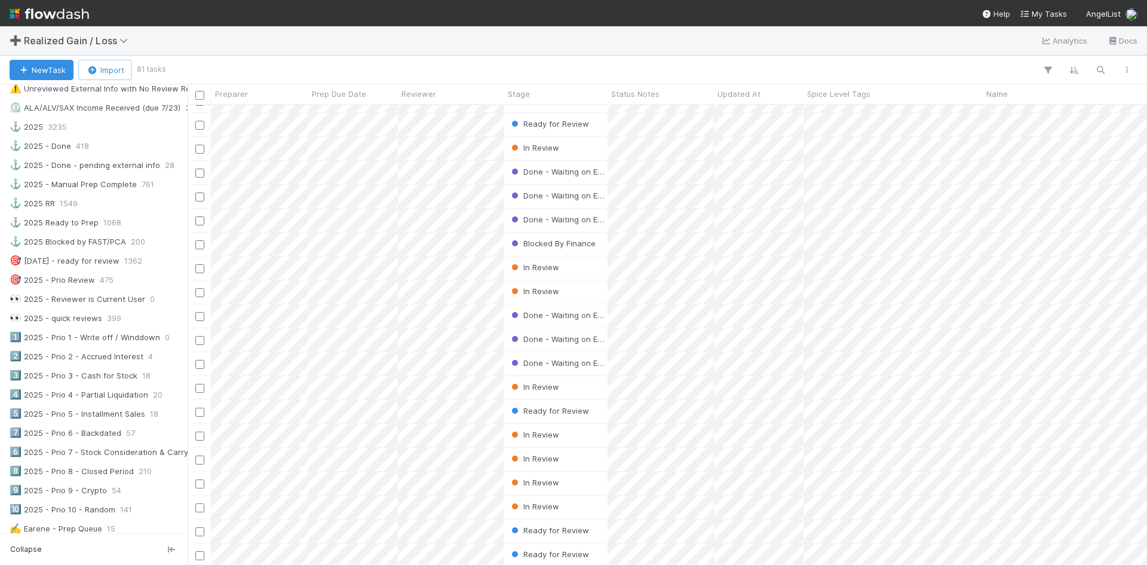
scroll to position [598, 0]
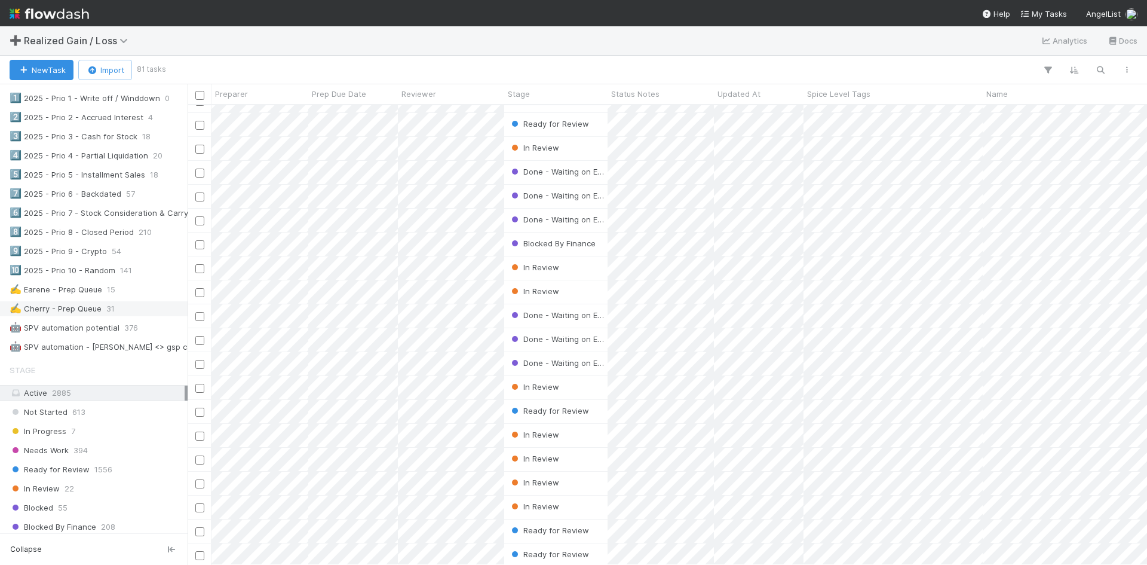
click at [79, 304] on div "✍️ Cherry - Prep Queue" at bounding box center [56, 308] width 92 height 15
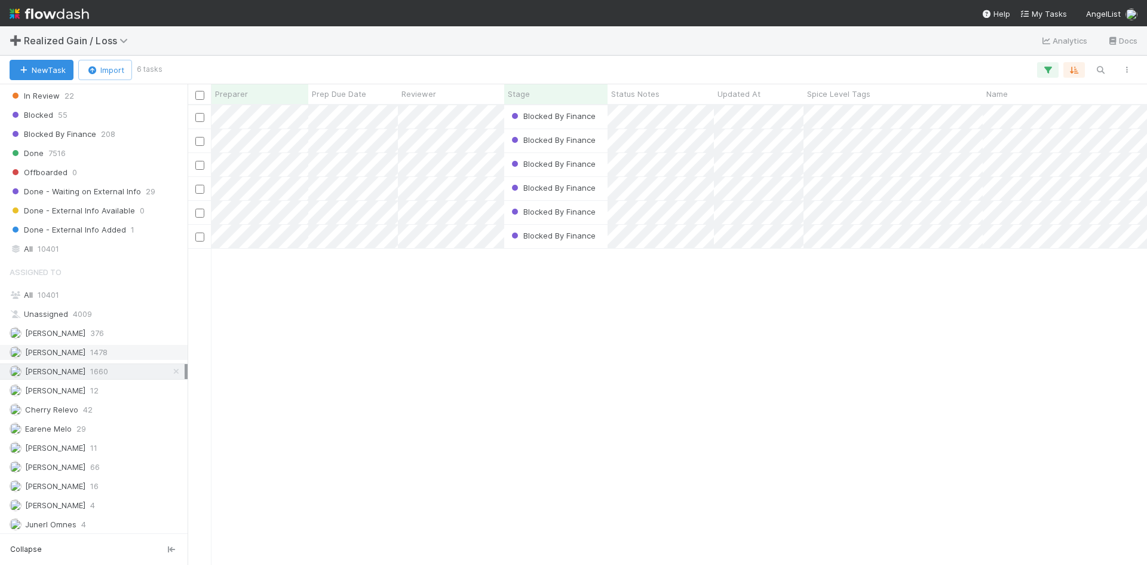
scroll to position [1076, 0]
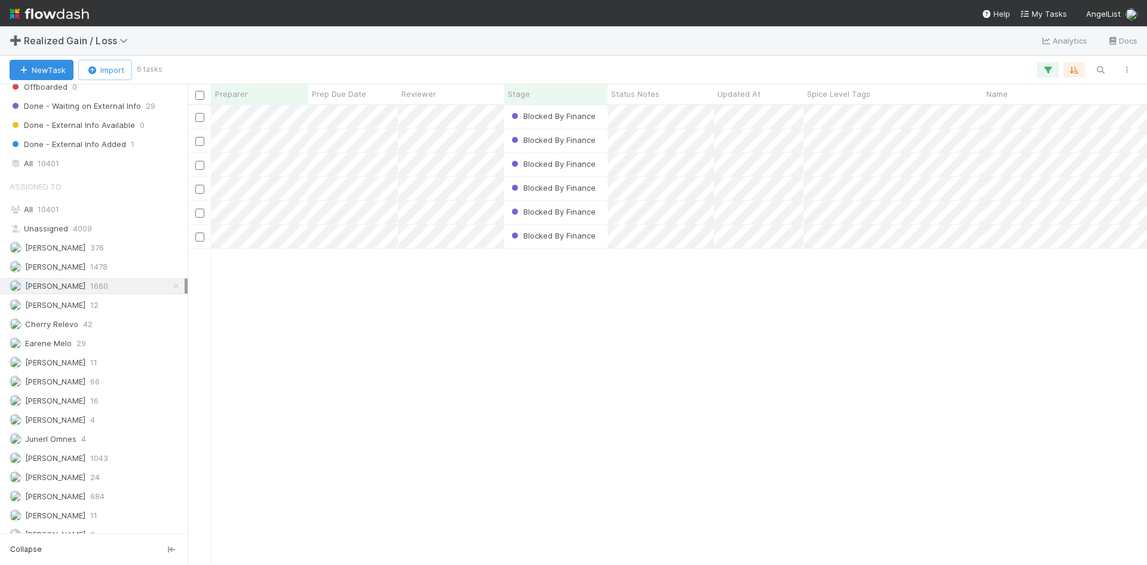
click at [170, 286] on icon at bounding box center [176, 286] width 12 height 8
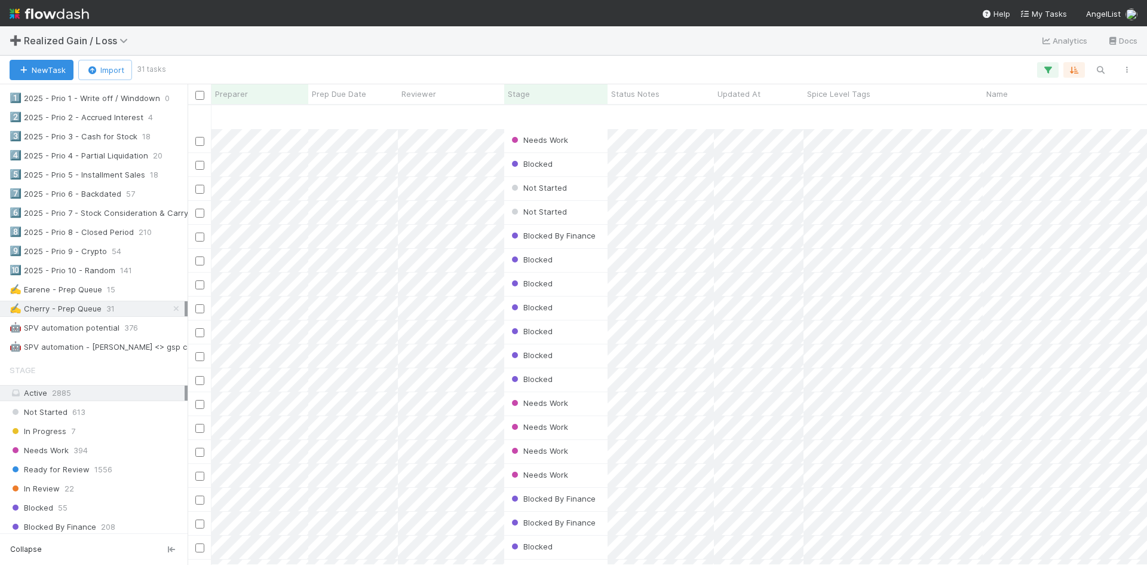
scroll to position [291, 0]
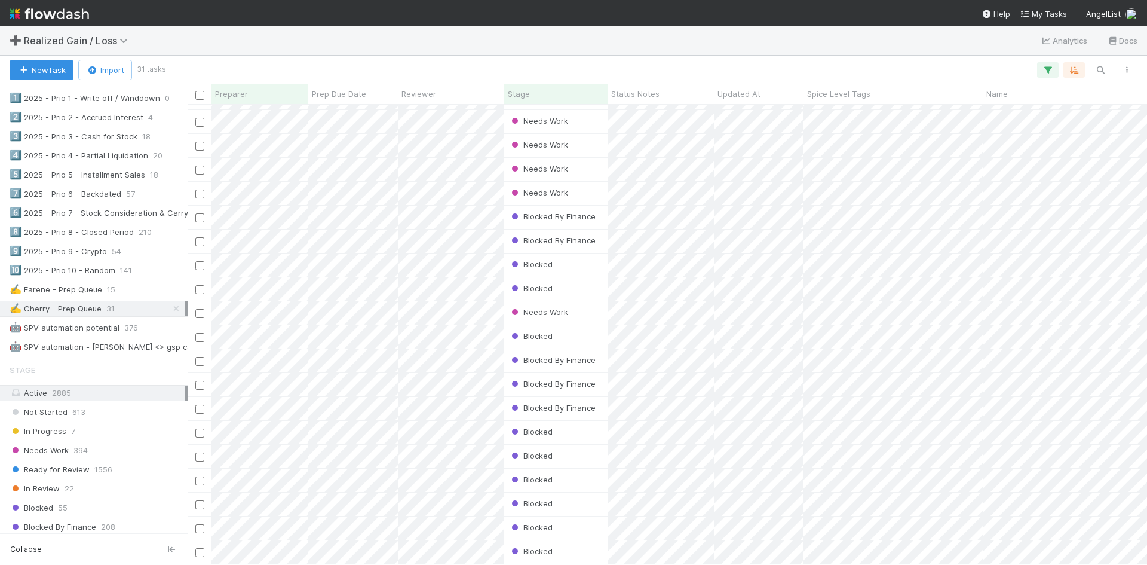
click at [54, 8] on img at bounding box center [49, 14] width 79 height 20
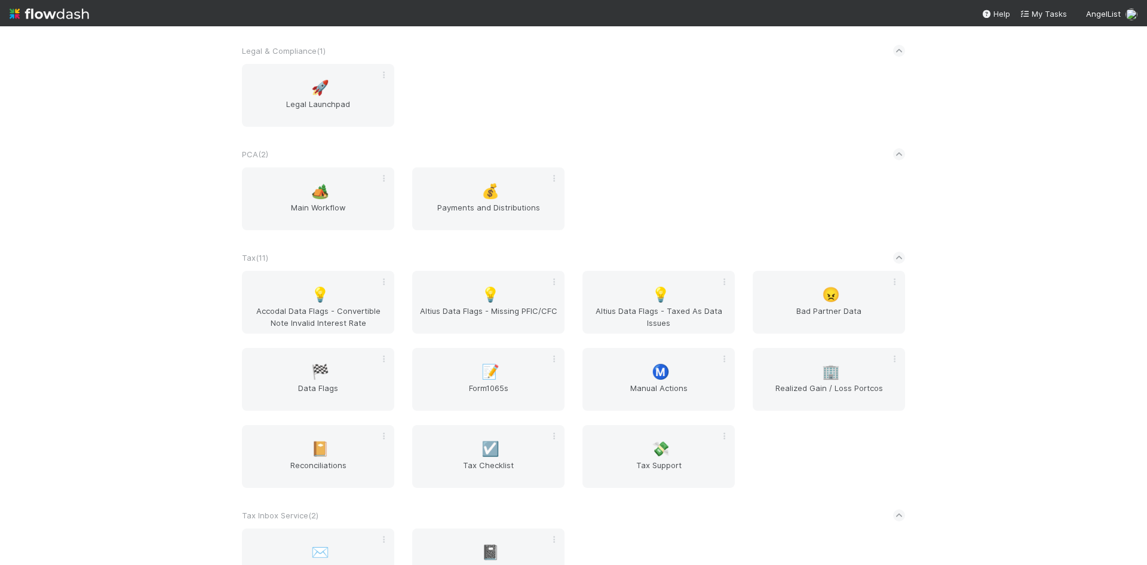
scroll to position [359, 0]
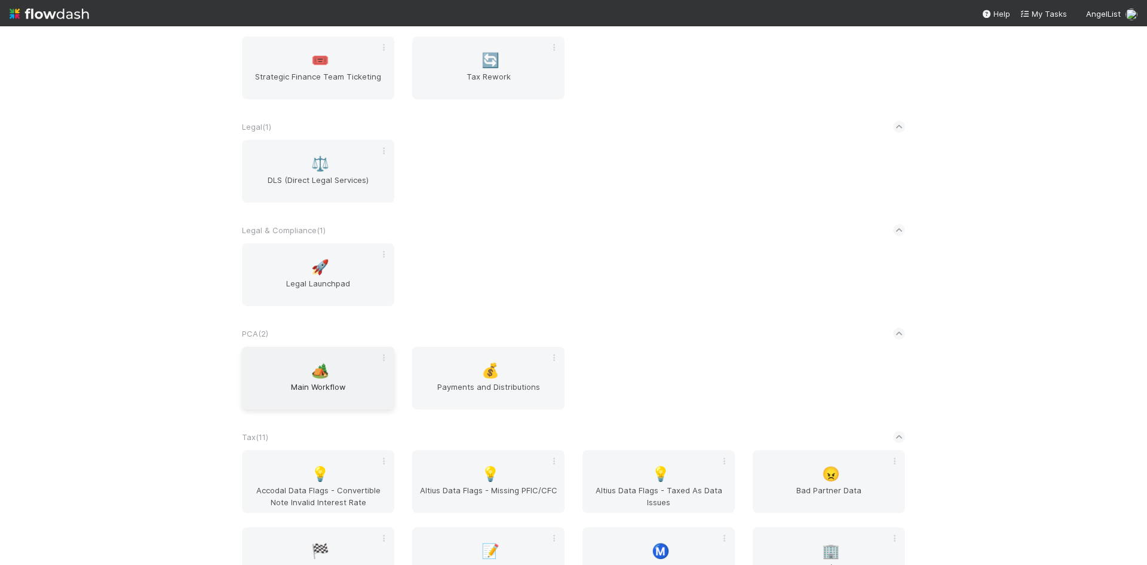
click at [318, 380] on div "🏕️ Main Workflow" at bounding box center [318, 378] width 152 height 63
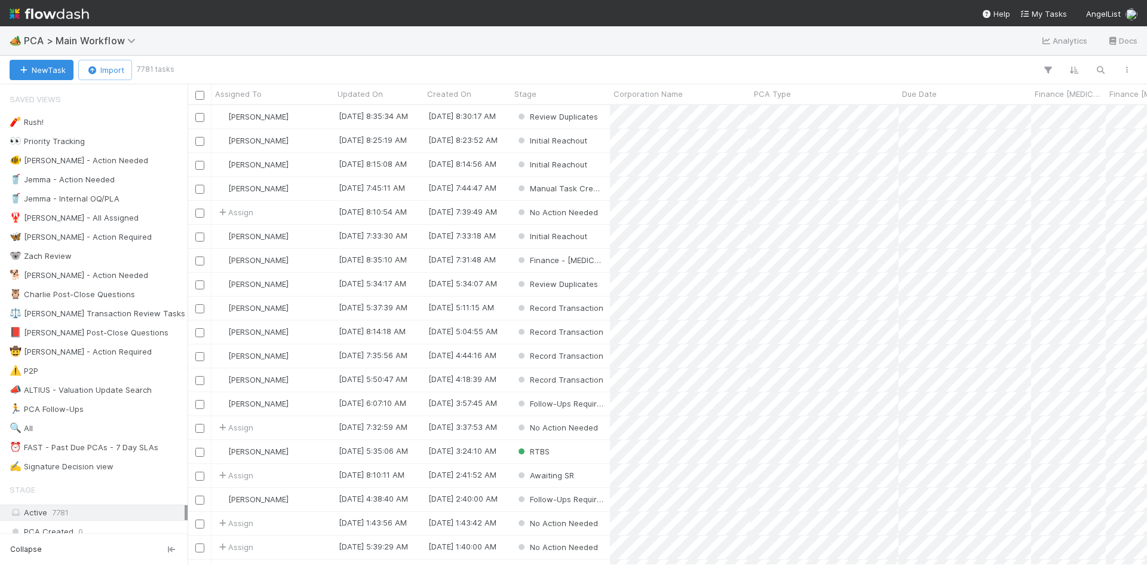
scroll to position [451, 951]
click at [1098, 69] on icon "button" at bounding box center [1101, 70] width 12 height 11
type input "Elektra Labs, Inc"
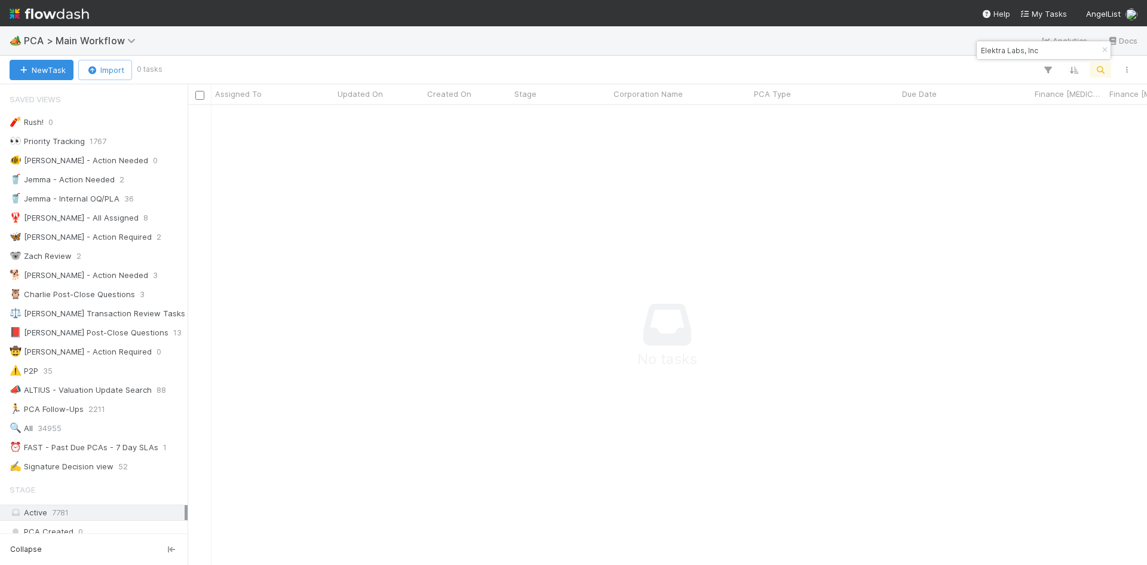
scroll to position [442, 951]
drag, startPoint x: 1107, startPoint y: 51, endPoint x: 1103, endPoint y: 60, distance: 9.9
click at [1107, 51] on icon "button" at bounding box center [1105, 50] width 12 height 7
click at [1047, 71] on icon "button" at bounding box center [1048, 70] width 12 height 11
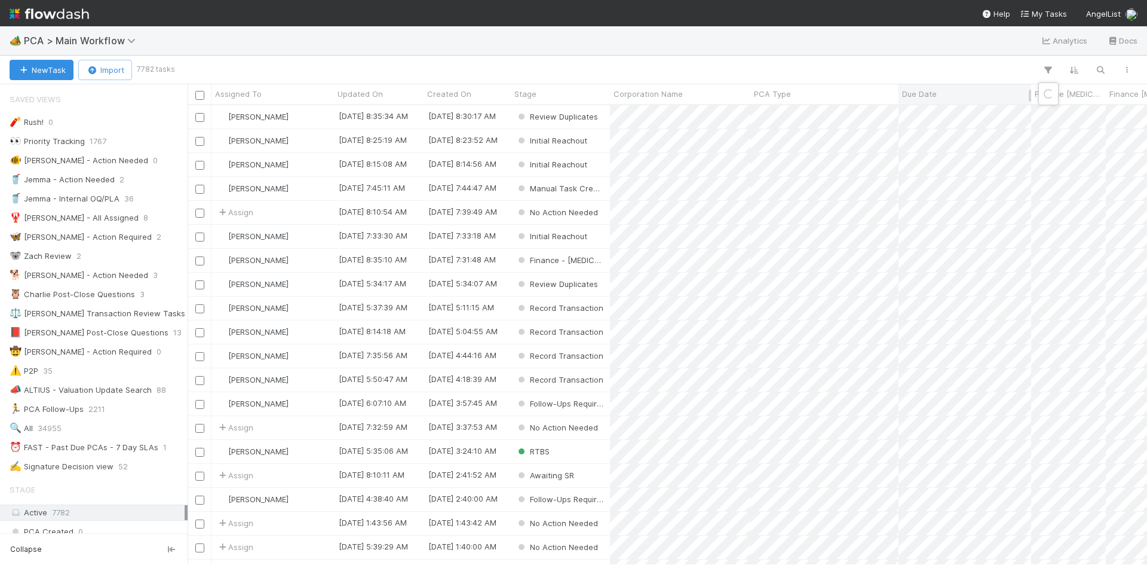
drag, startPoint x: 965, startPoint y: 67, endPoint x: 957, endPoint y: 93, distance: 27.0
click at [964, 68] on div "Loading..." at bounding box center [573, 282] width 1147 height 565
click at [1050, 71] on icon "button" at bounding box center [1048, 70] width 12 height 11
click at [865, 106] on button "Add Filter" at bounding box center [864, 105] width 359 height 17
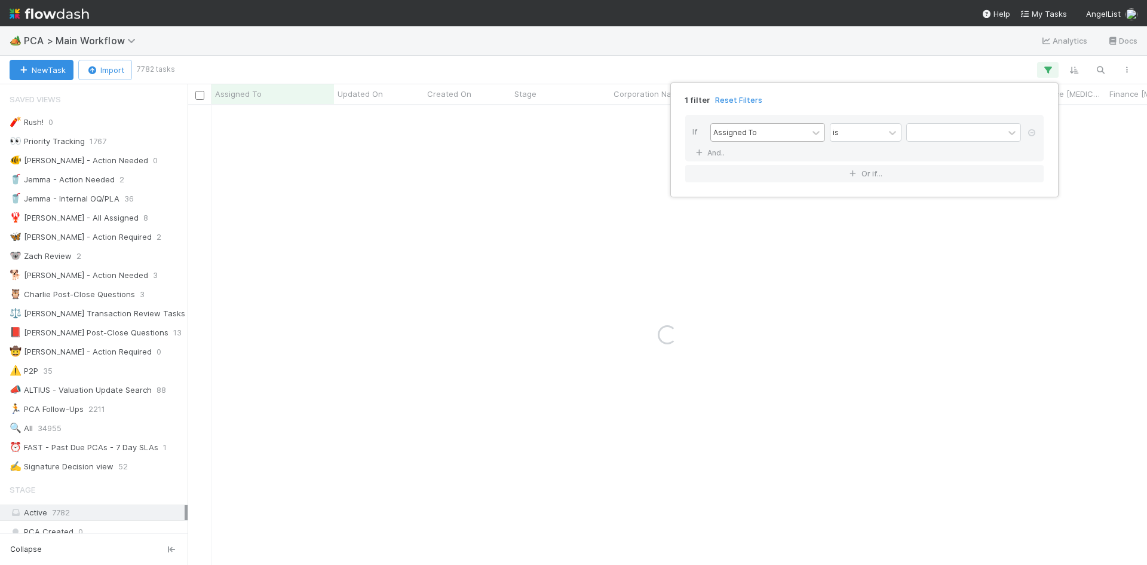
click at [746, 131] on div "Assigned To" at bounding box center [735, 132] width 44 height 11
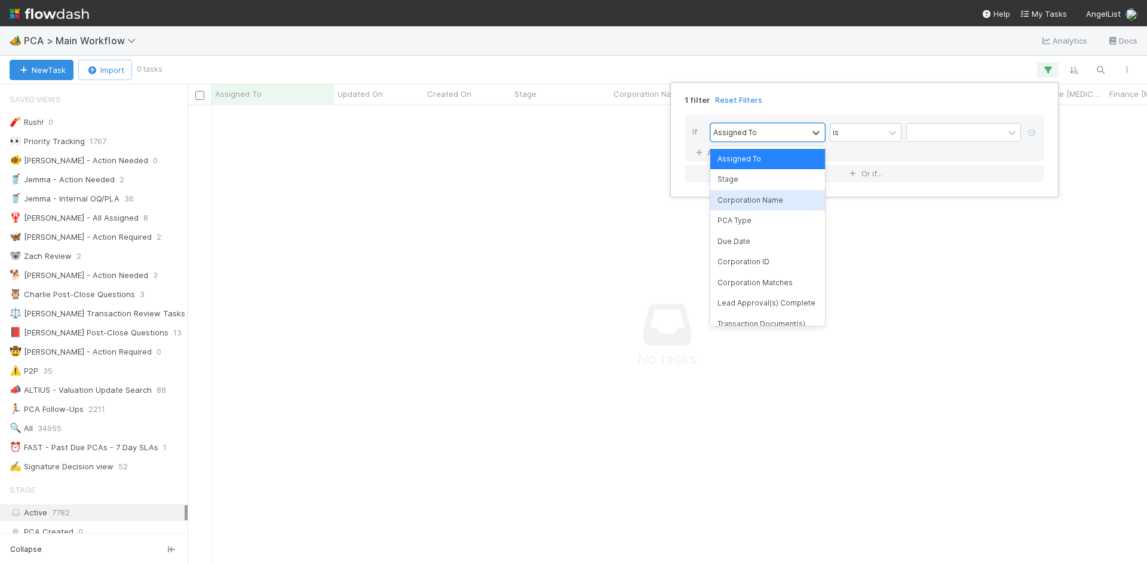
scroll to position [442, 951]
click at [768, 197] on div "Corporation Name" at bounding box center [767, 200] width 115 height 20
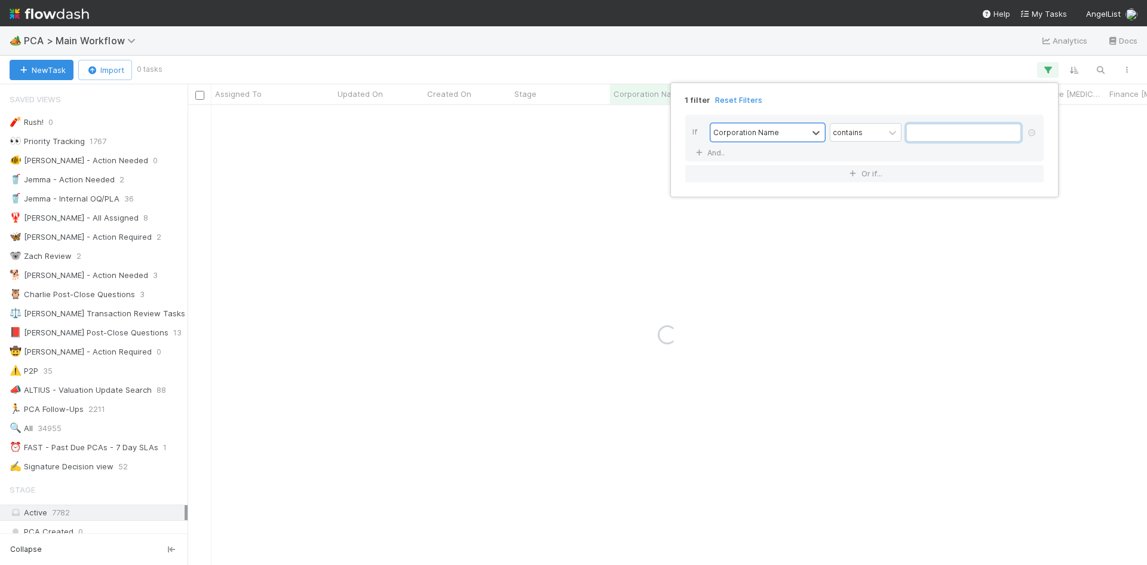
click at [921, 131] on input "text" at bounding box center [963, 133] width 115 height 18
paste input "Elektra Labs, Inc"
type input "Elektra Labs, Inc"
click at [975, 76] on div "1 filter Reset Filters If Corporation Name contains Elektra Labs, Inc And.. Or …" at bounding box center [573, 282] width 1147 height 565
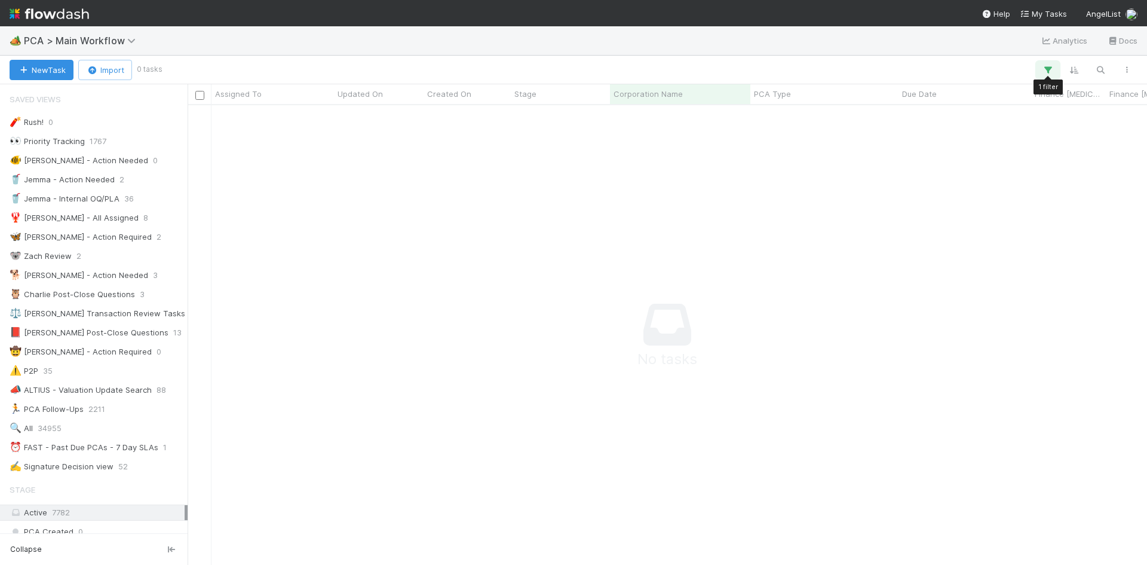
click at [1050, 72] on icon "button" at bounding box center [1048, 70] width 12 height 11
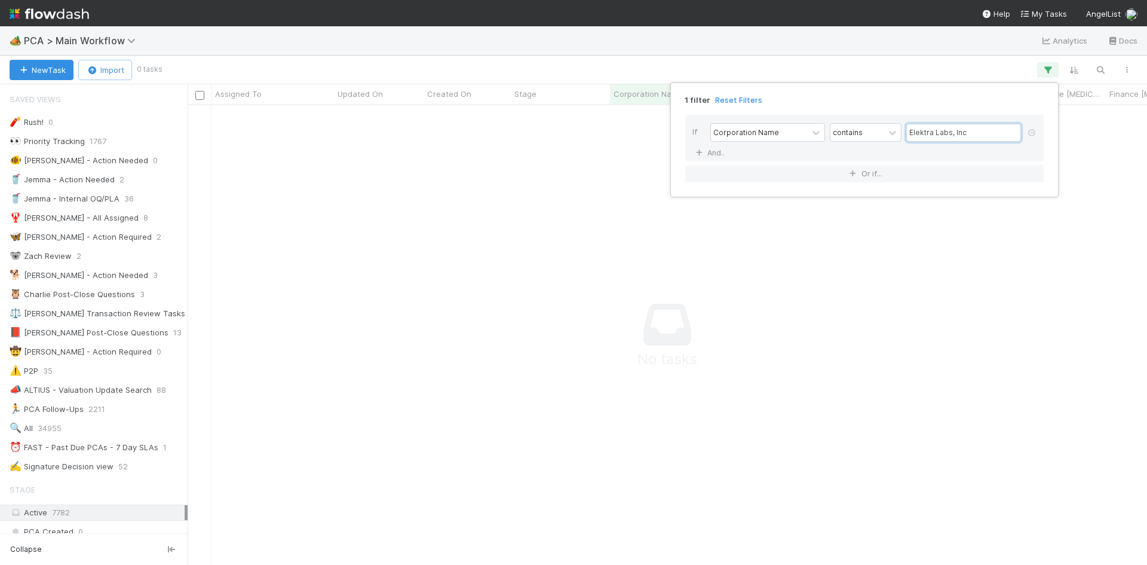
click at [976, 130] on input "Elektra Labs, Inc" at bounding box center [963, 133] width 115 height 18
drag, startPoint x: 952, startPoint y: 136, endPoint x: 869, endPoint y: 141, distance: 83.8
click at [869, 141] on div "Corporation Name contains Elektra Labs" at bounding box center [868, 133] width 316 height 21
click at [933, 138] on input "human first" at bounding box center [963, 133] width 115 height 18
type input "humanfirst"
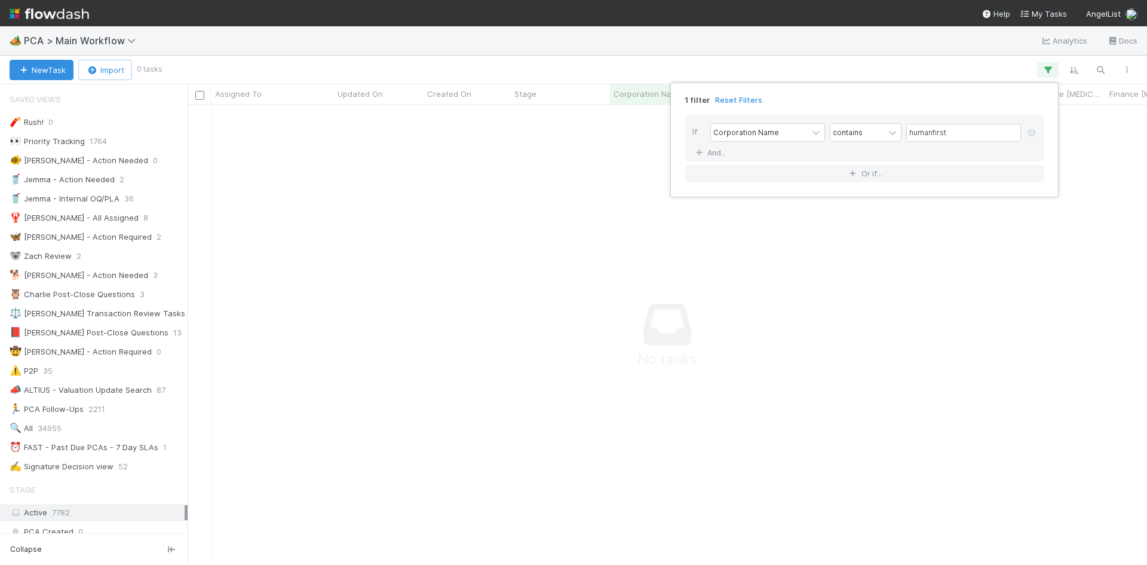
click at [877, 305] on div "1 filter Reset Filters If Corporation Name contains humanfirst And.. Or if..." at bounding box center [573, 282] width 1147 height 565
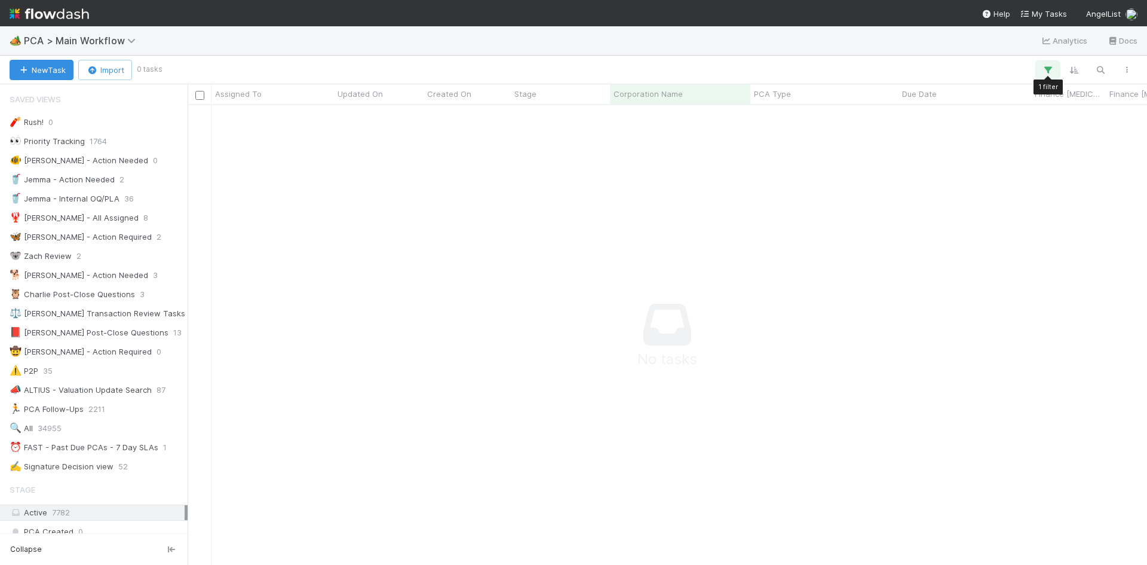
click at [1055, 66] on button "button" at bounding box center [1048, 70] width 22 height 16
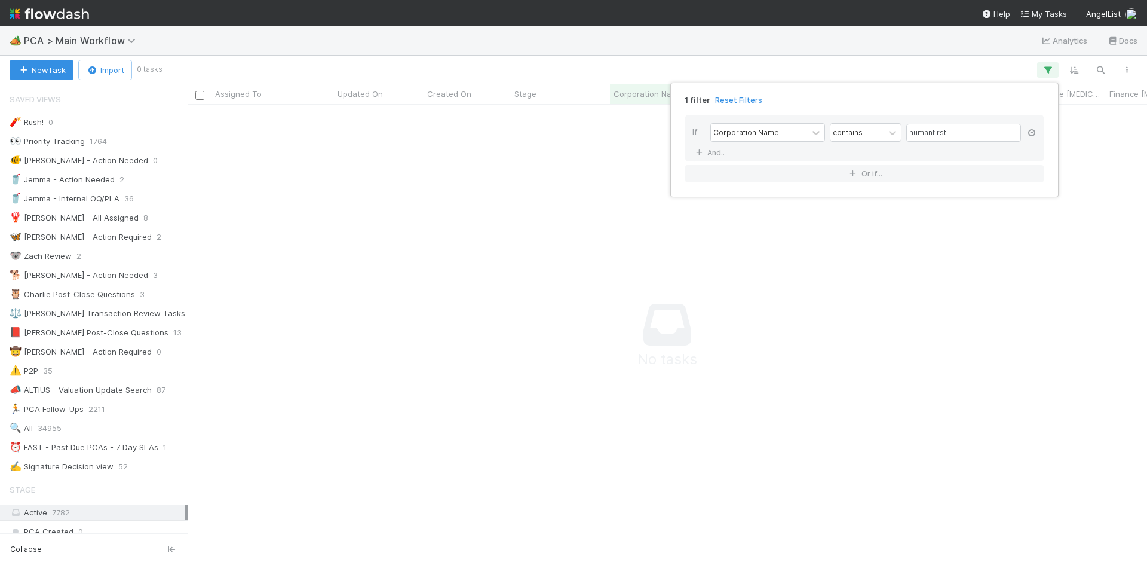
click at [1033, 130] on icon at bounding box center [1032, 132] width 12 height 7
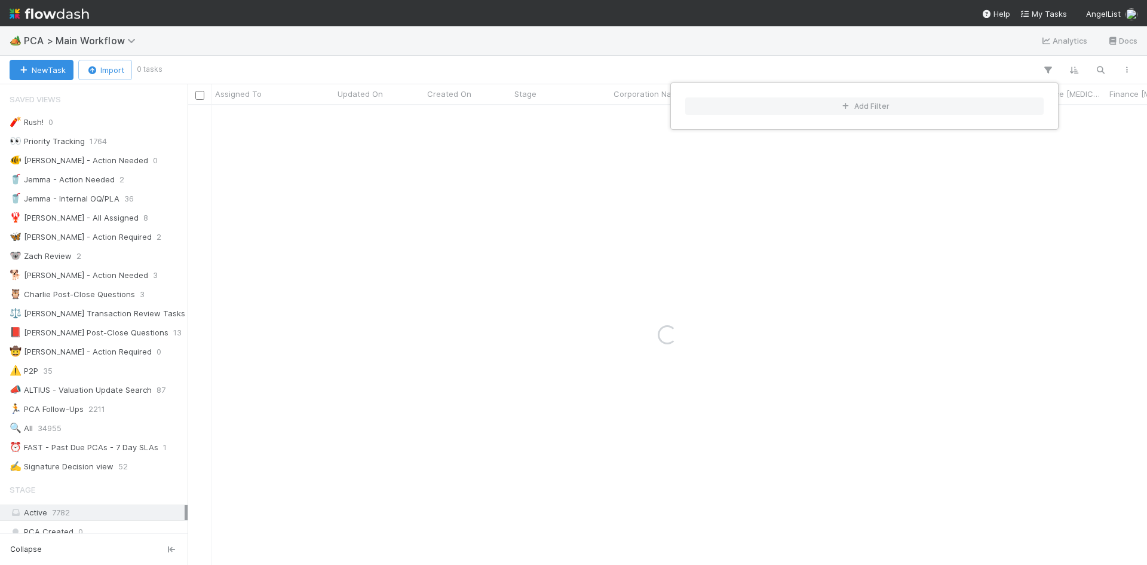
click at [841, 64] on div "Add Filter" at bounding box center [573, 282] width 1147 height 565
click at [1050, 69] on div "Add Filter" at bounding box center [573, 282] width 1147 height 565
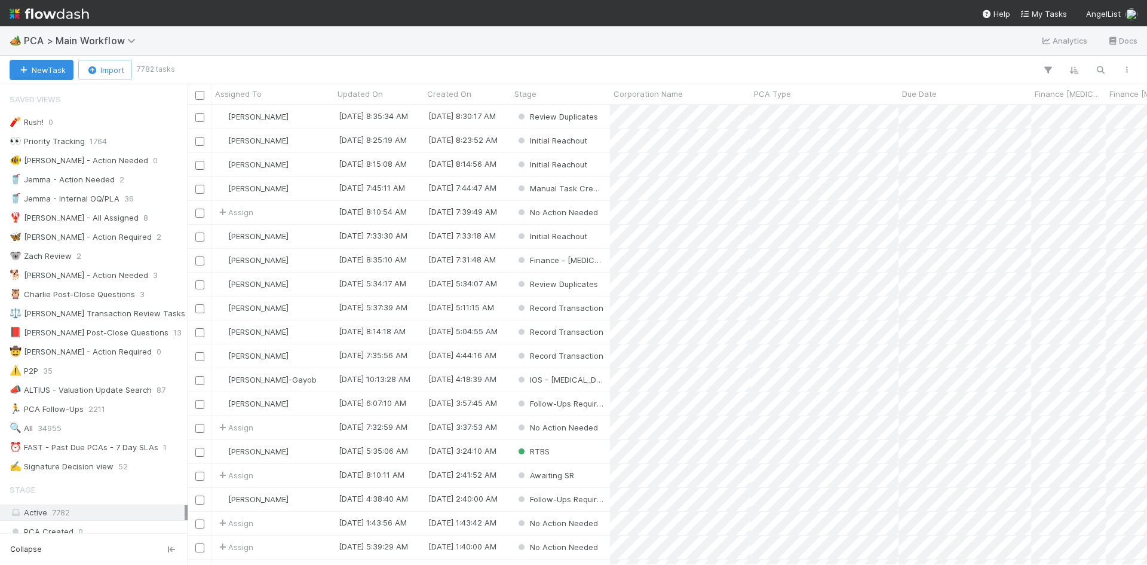
scroll to position [451, 951]
click at [668, 91] on span "Corporation Name" at bounding box center [648, 94] width 69 height 12
click at [665, 115] on div "Sort A → Z" at bounding box center [682, 117] width 136 height 18
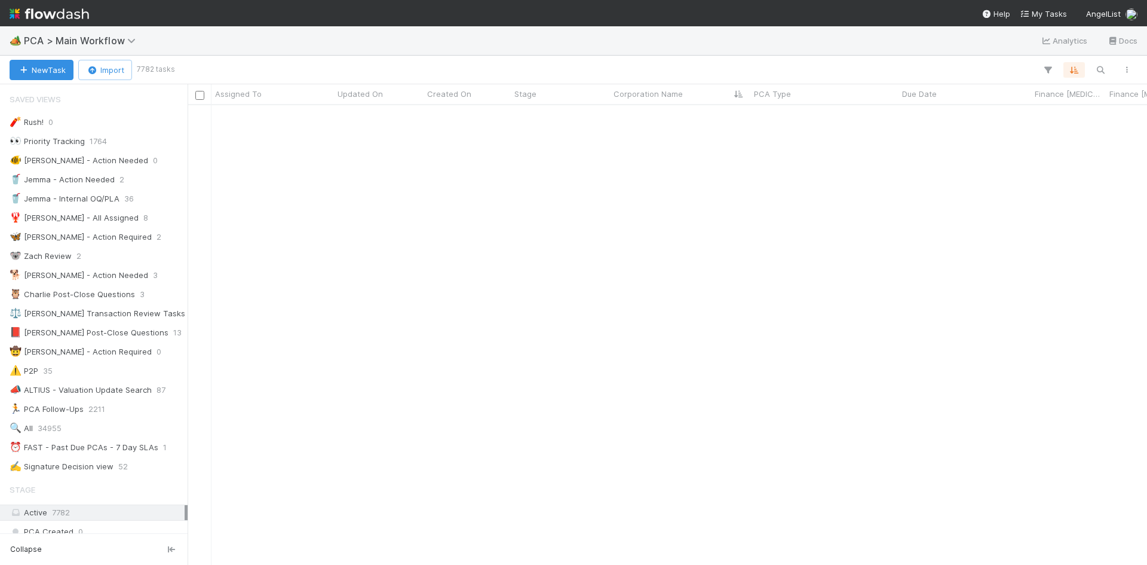
scroll to position [0, 0]
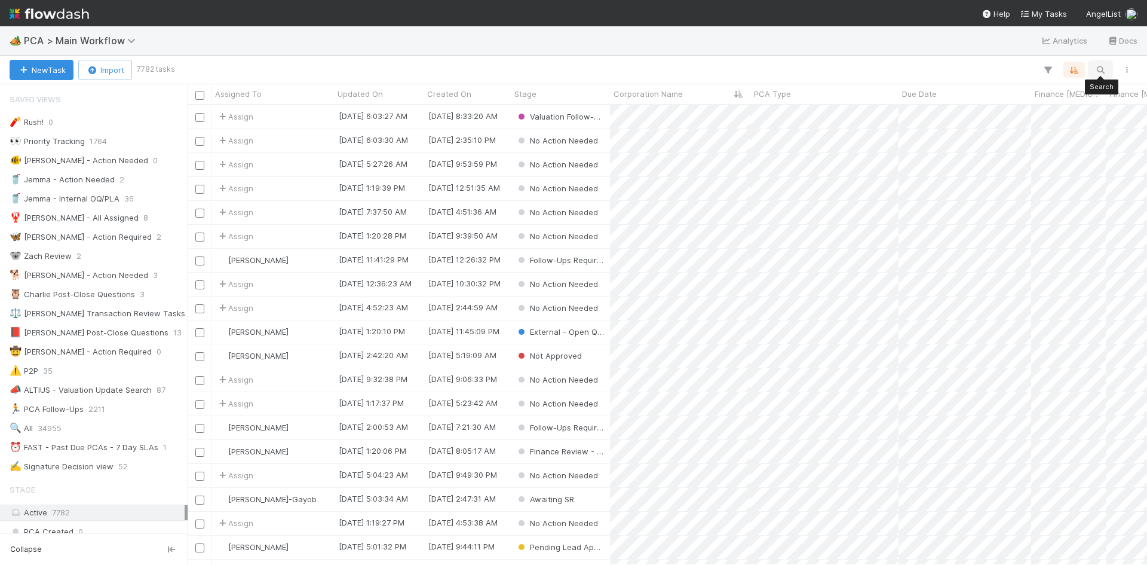
click at [1105, 67] on icon "button" at bounding box center [1101, 70] width 12 height 11
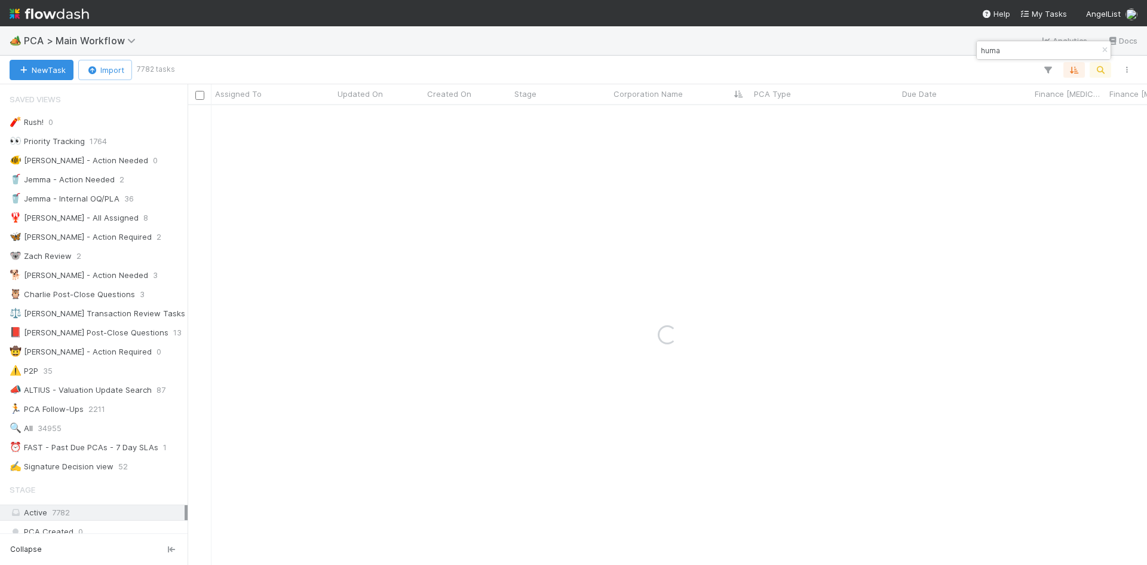
type input "human"
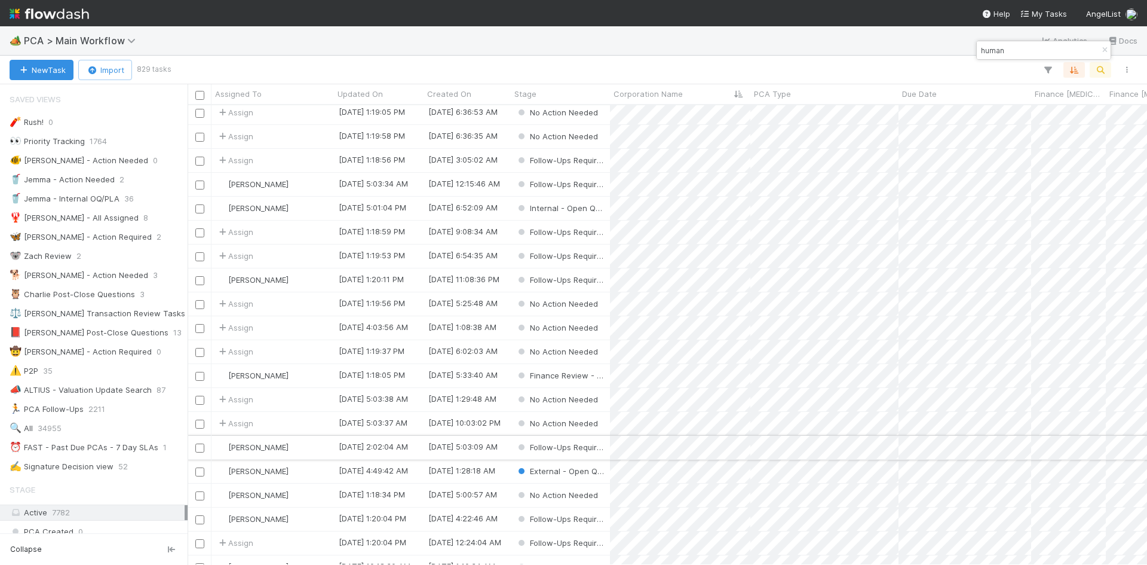
scroll to position [1940, 0]
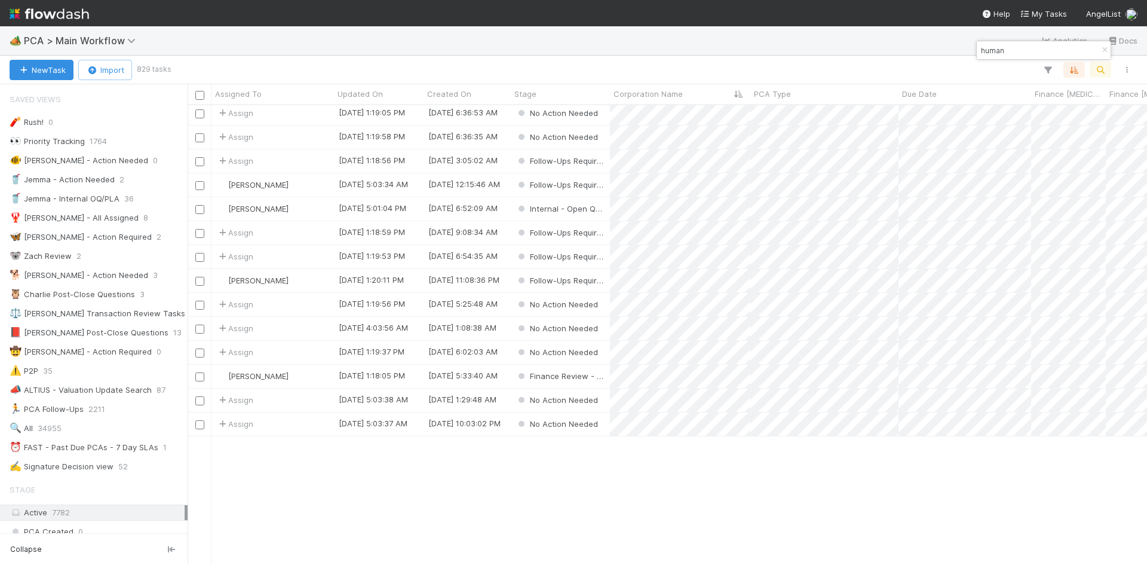
click at [1103, 45] on button "button" at bounding box center [1104, 50] width 13 height 14
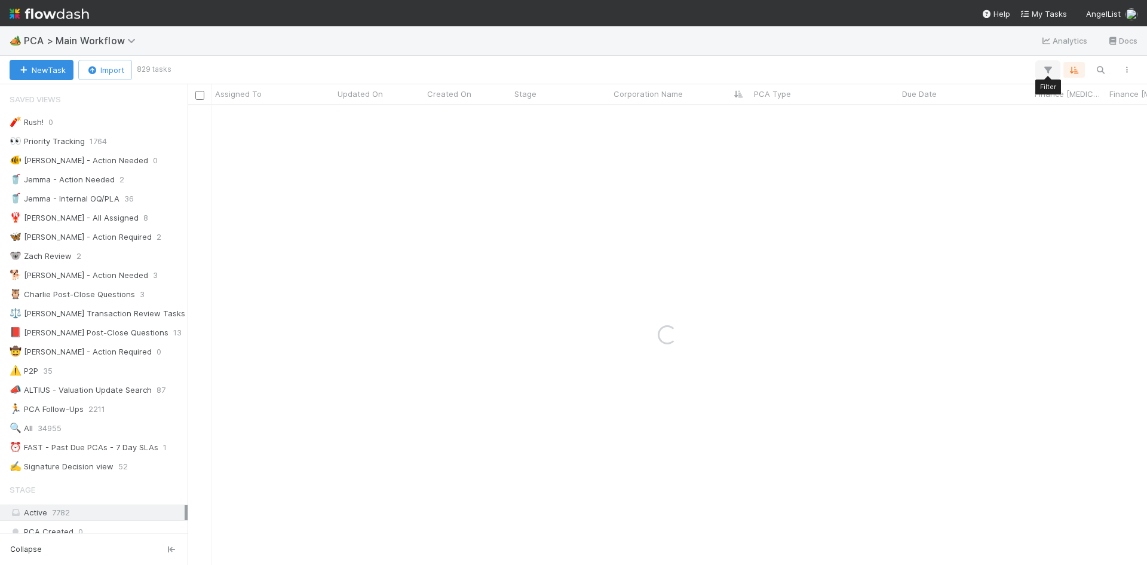
click at [1045, 65] on icon "button" at bounding box center [1048, 70] width 12 height 11
click at [856, 108] on button "Add Filter" at bounding box center [864, 105] width 359 height 17
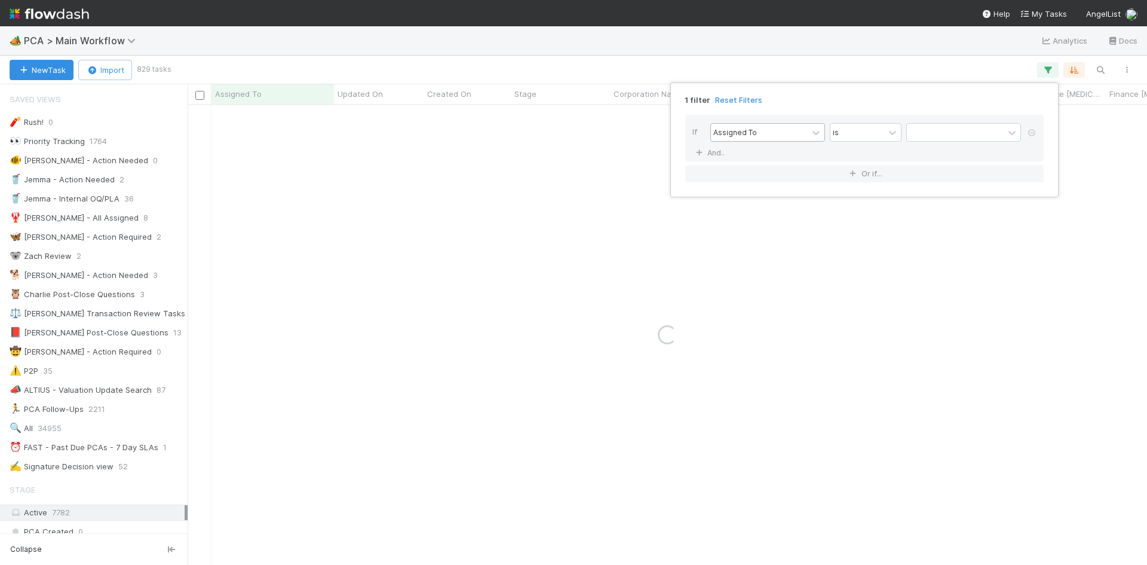
click at [771, 133] on div "Assigned To" at bounding box center [759, 132] width 97 height 17
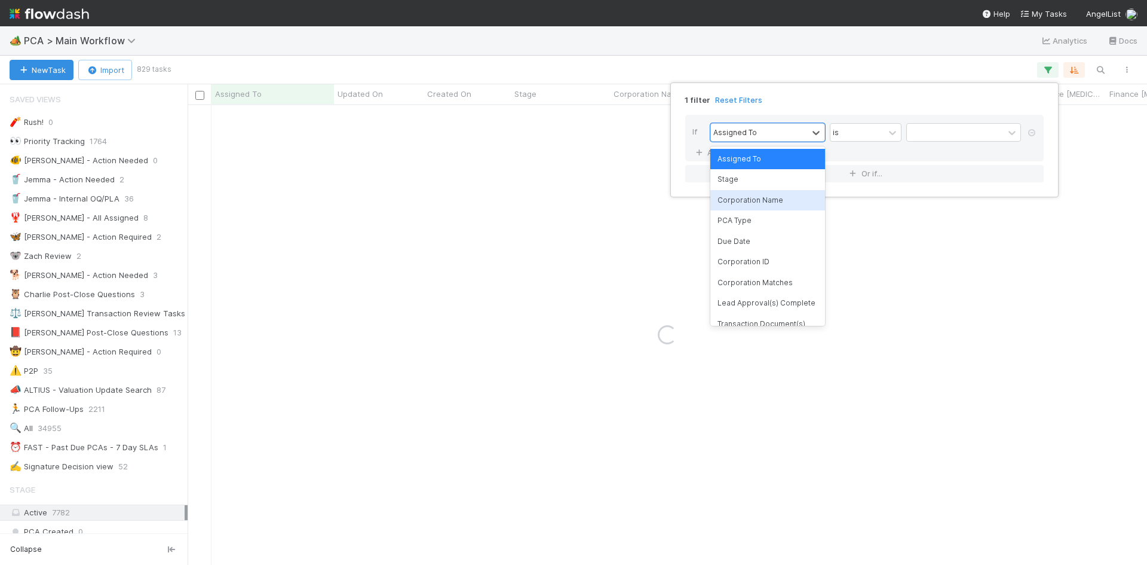
click at [771, 204] on div "Corporation Name" at bounding box center [767, 200] width 115 height 20
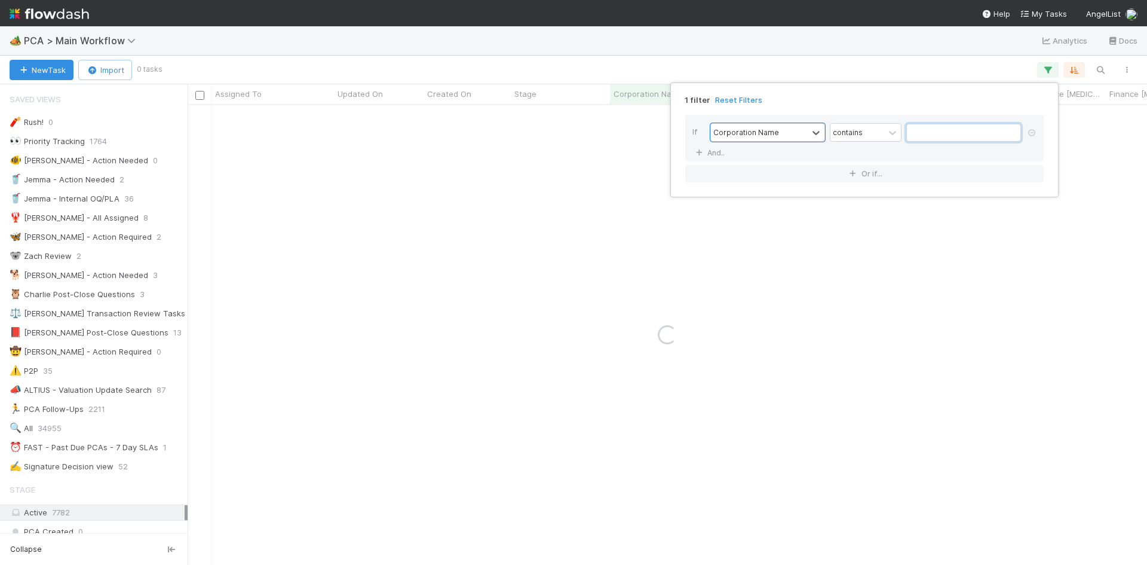
click at [919, 134] on input "text" at bounding box center [963, 133] width 115 height 18
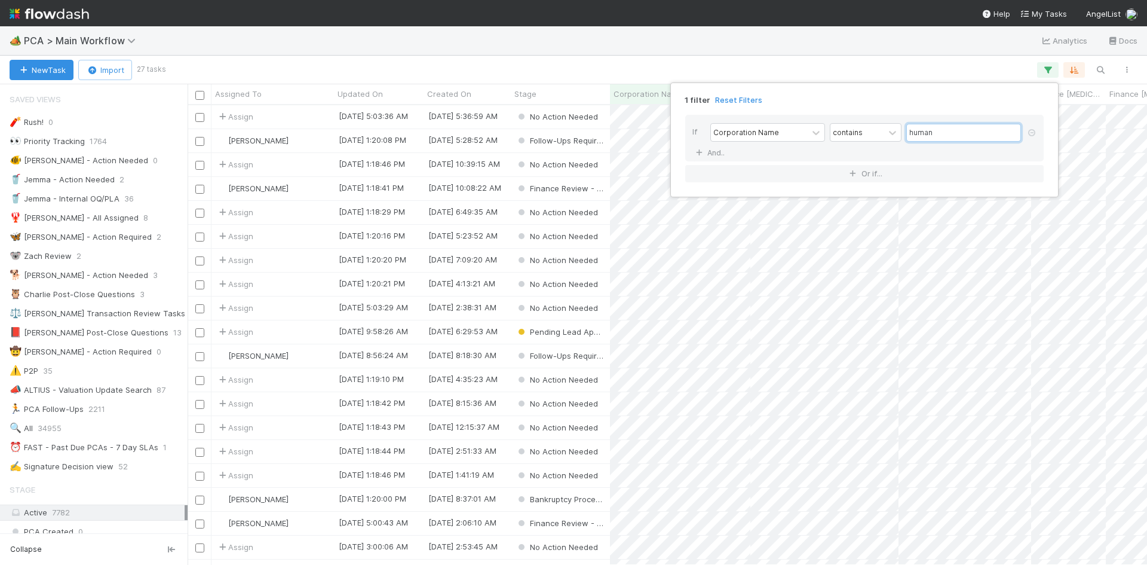
scroll to position [451, 951]
type input "human"
click at [843, 68] on div "1 filter Reset Filters If Corporation Name contains human And.. Or if..." at bounding box center [573, 282] width 1147 height 565
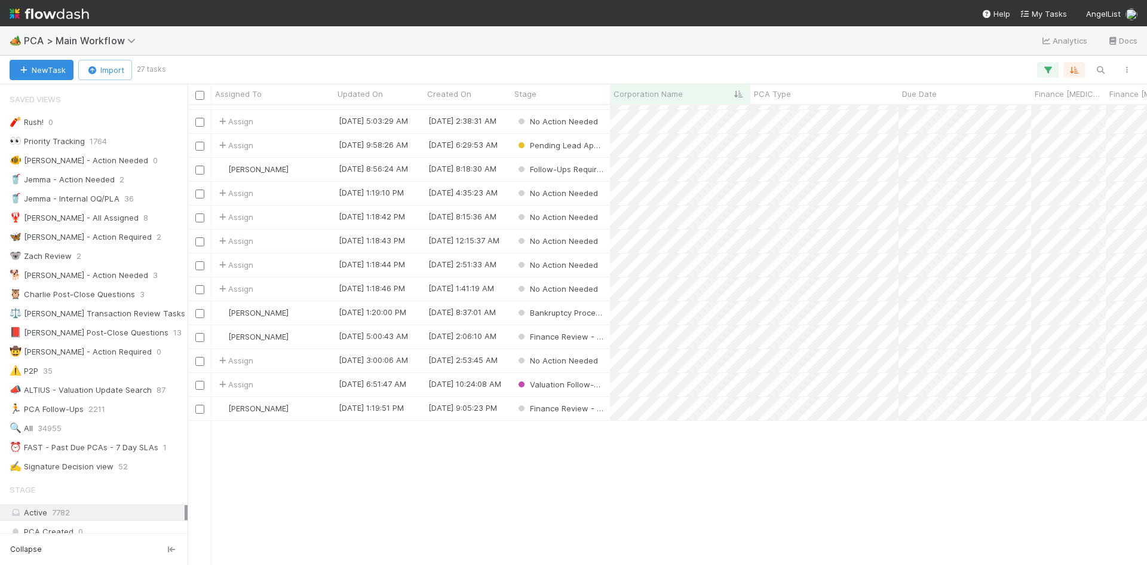
scroll to position [0, 0]
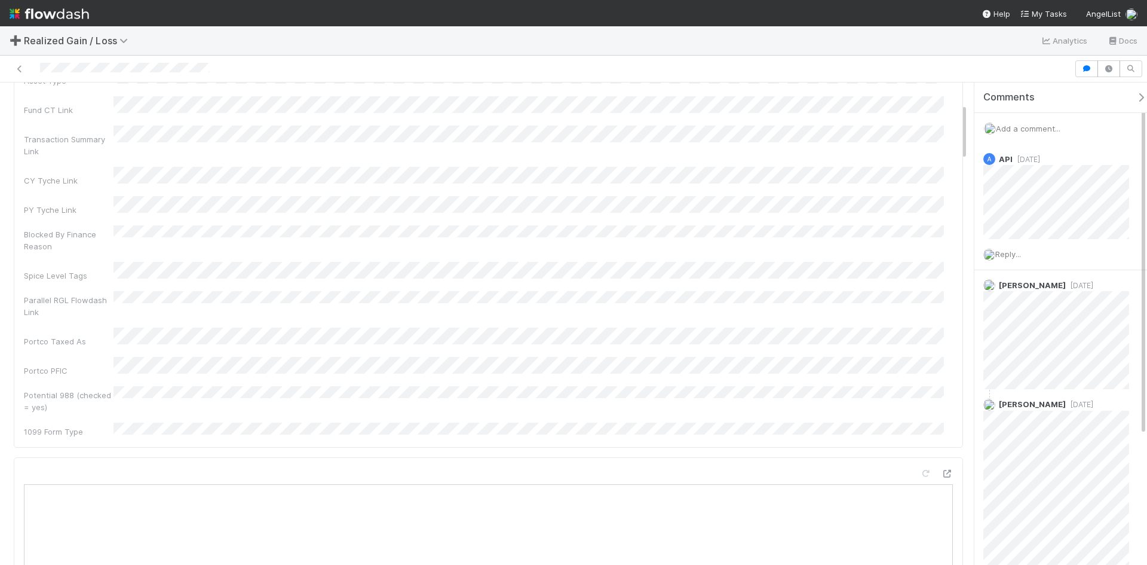
click at [760, 335] on div "Name Id Tax Year Asset Type Fund CT Link Transaction Summary Link CY Tyche Link…" at bounding box center [488, 208] width 929 height 458
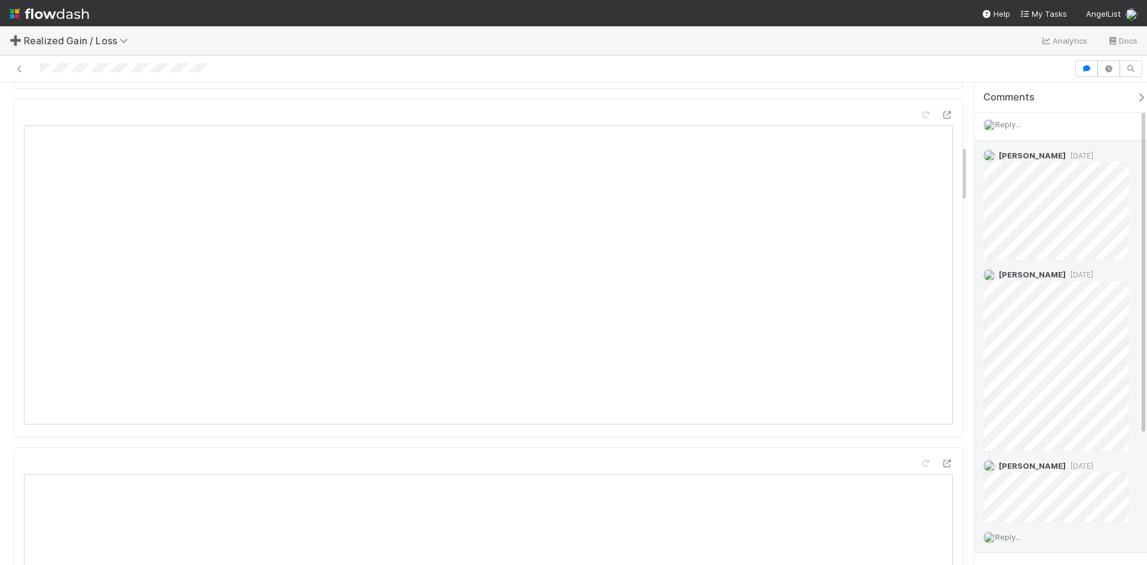
scroll to position [177, 0]
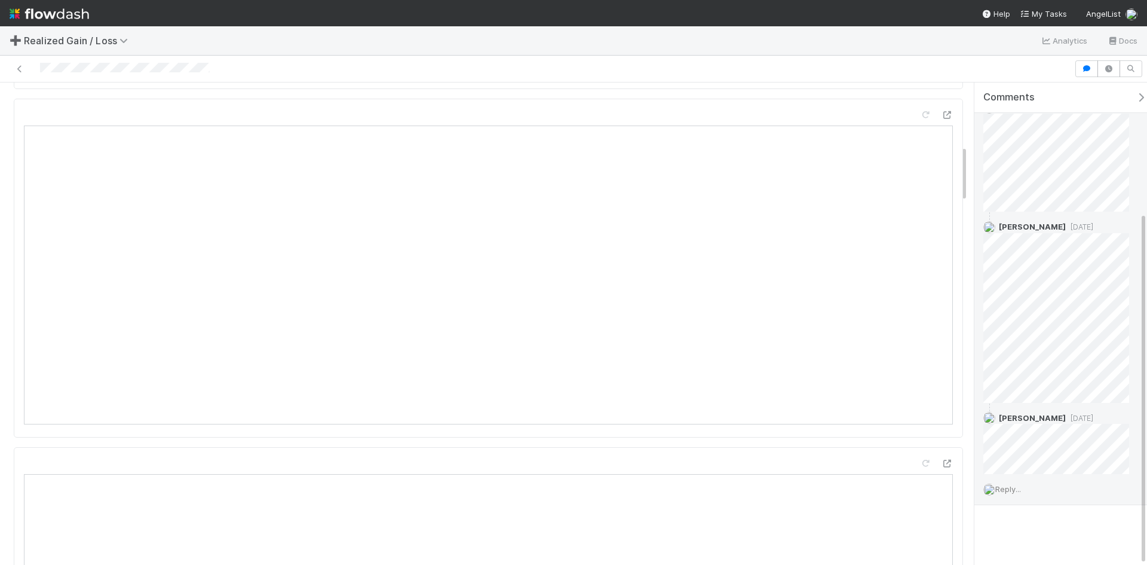
drag, startPoint x: 1010, startPoint y: 492, endPoint x: 1012, endPoint y: 498, distance: 6.8
click at [1010, 492] on span "Reply..." at bounding box center [1009, 489] width 26 height 10
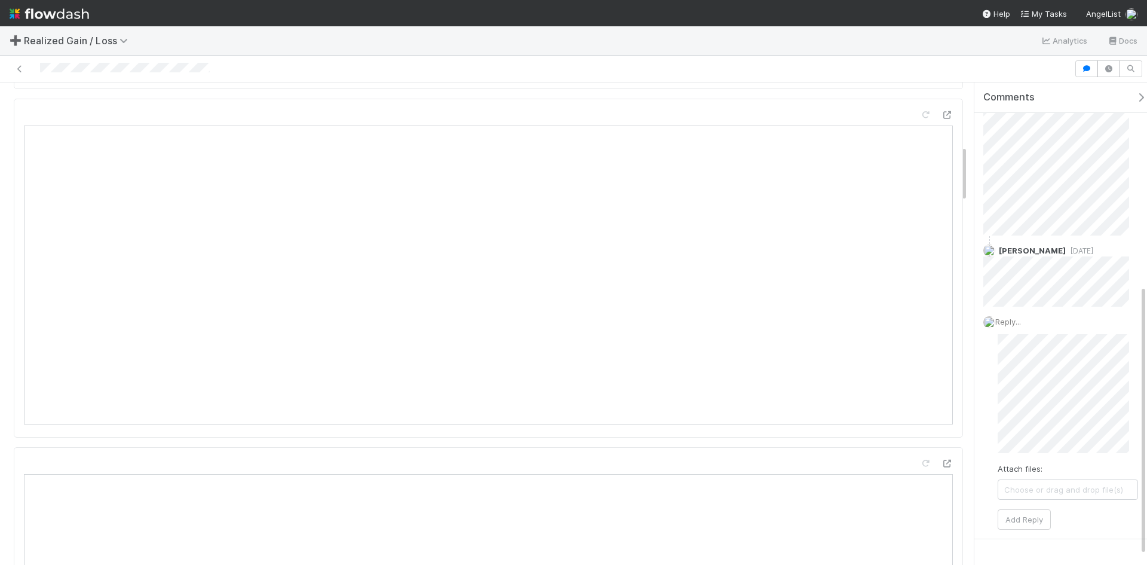
scroll to position [362, 0]
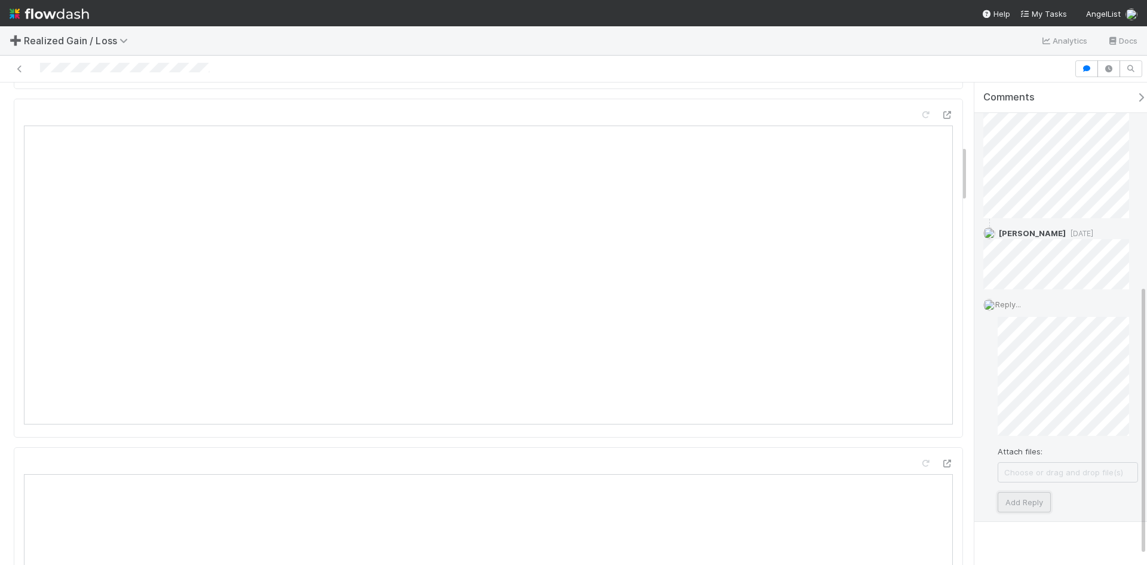
click at [1030, 506] on button "Add Reply" at bounding box center [1024, 502] width 53 height 20
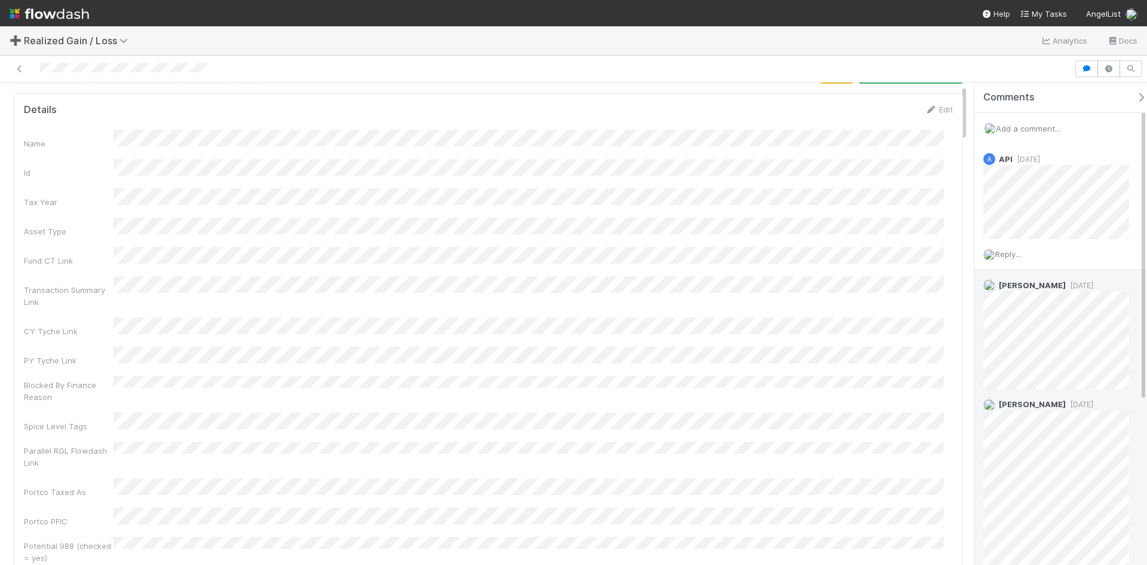
scroll to position [0, 0]
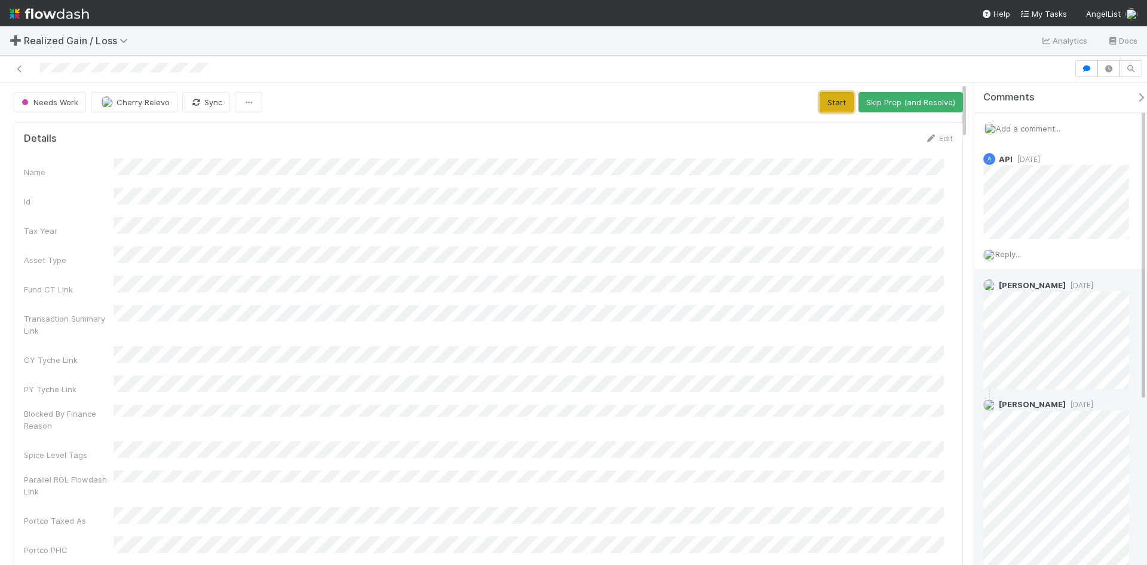
click at [832, 100] on button "Start" at bounding box center [837, 102] width 34 height 20
click at [798, 104] on button "Blocked" at bounding box center [807, 102] width 45 height 20
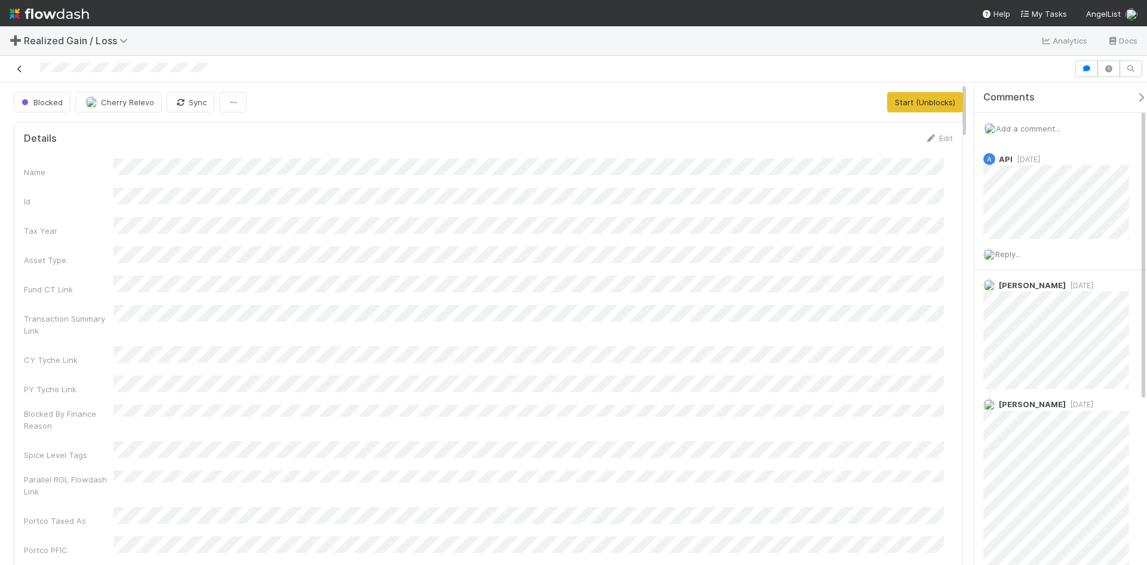
click at [22, 68] on icon at bounding box center [20, 69] width 12 height 8
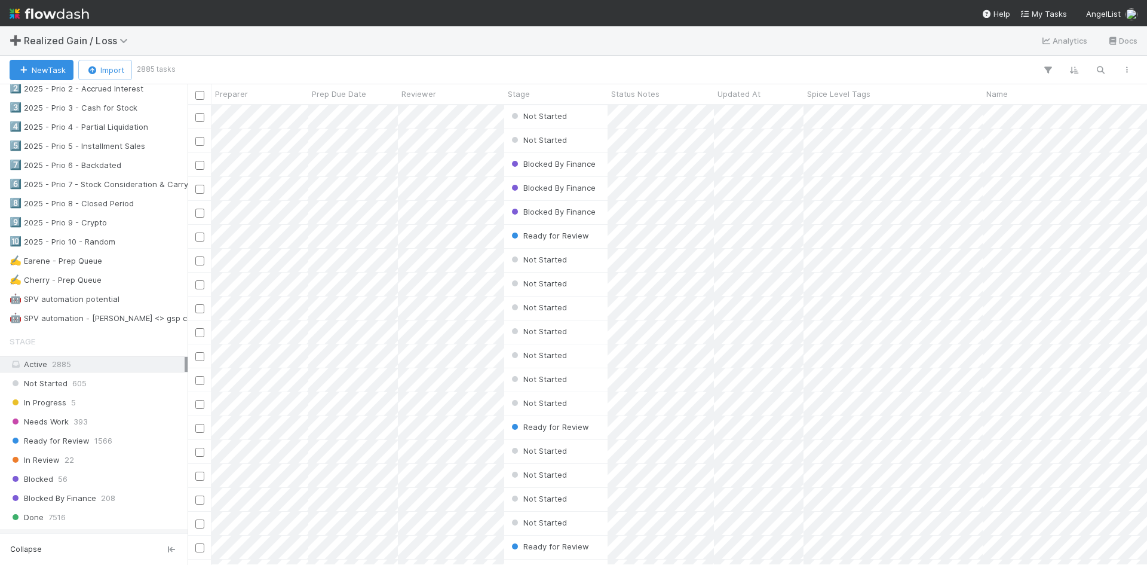
scroll to position [717, 0]
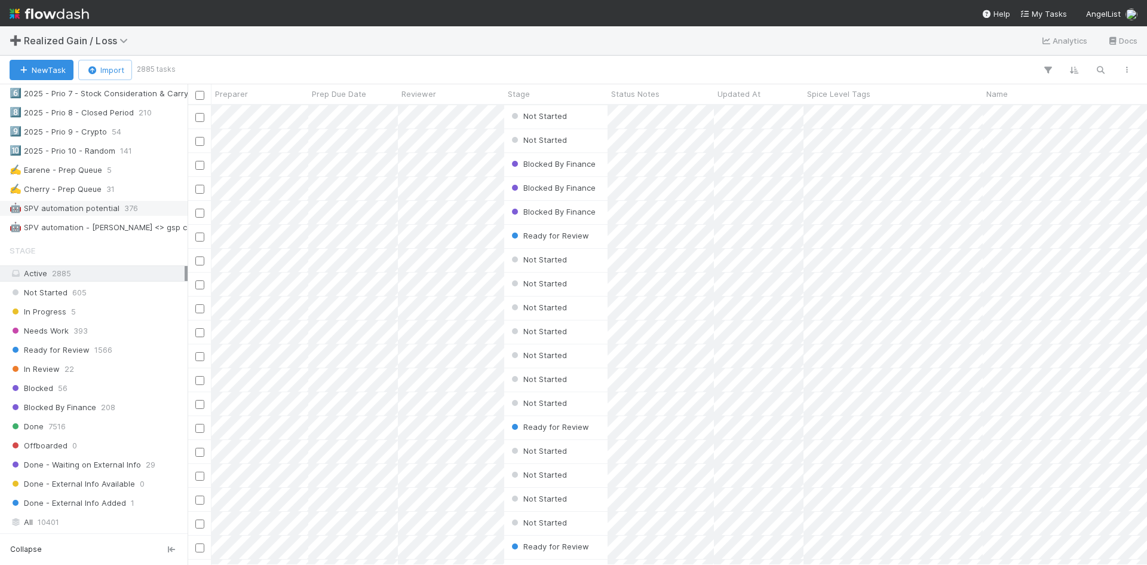
drag, startPoint x: 60, startPoint y: 185, endPoint x: 71, endPoint y: 201, distance: 19.9
click at [59, 185] on div "✍️ Cherry - Prep Queue" at bounding box center [56, 189] width 92 height 15
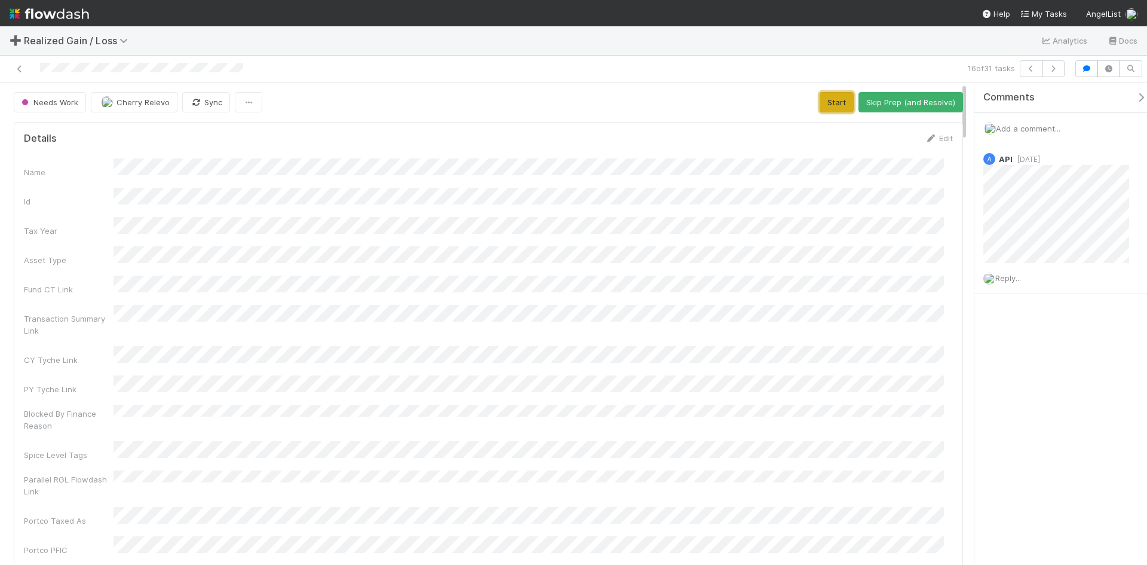
click at [834, 99] on button "Start" at bounding box center [837, 102] width 34 height 20
click at [892, 100] on button "Request Review (and Resolve)" at bounding box center [898, 102] width 129 height 20
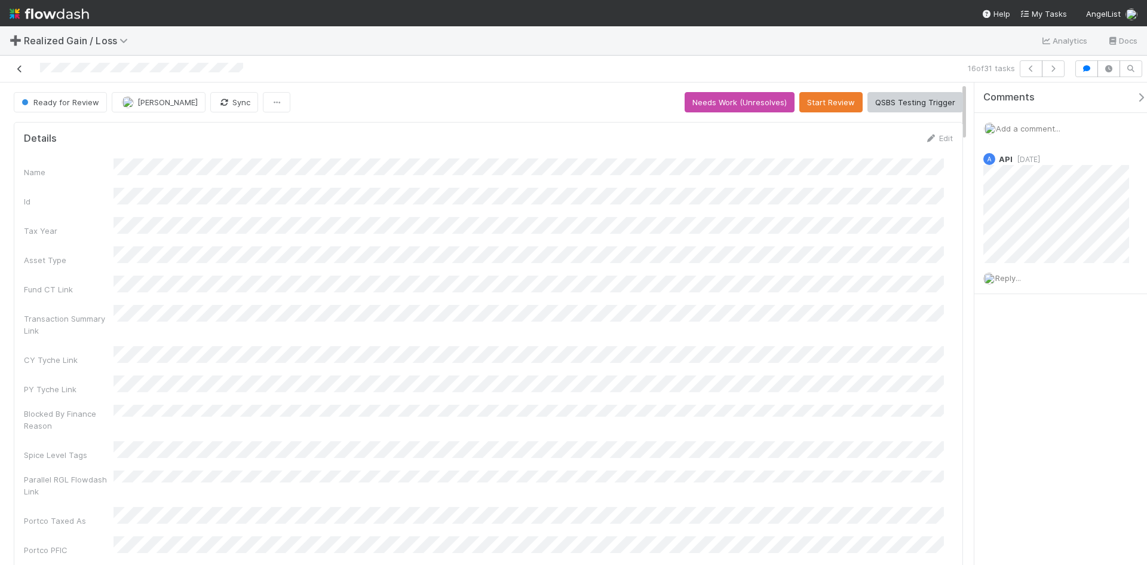
click at [18, 69] on icon at bounding box center [20, 69] width 12 height 8
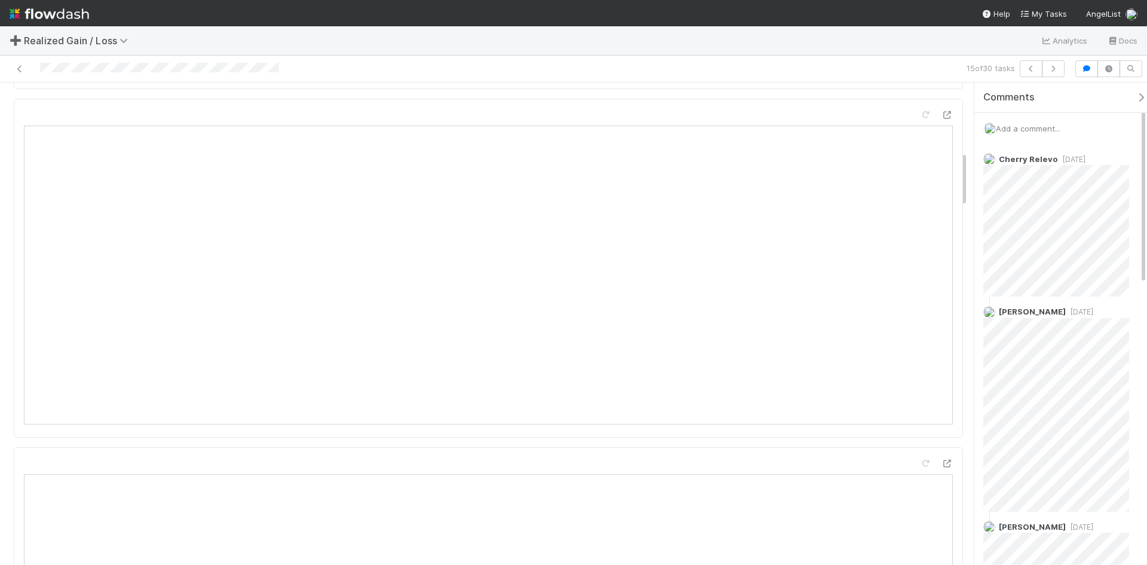
scroll to position [717, 0]
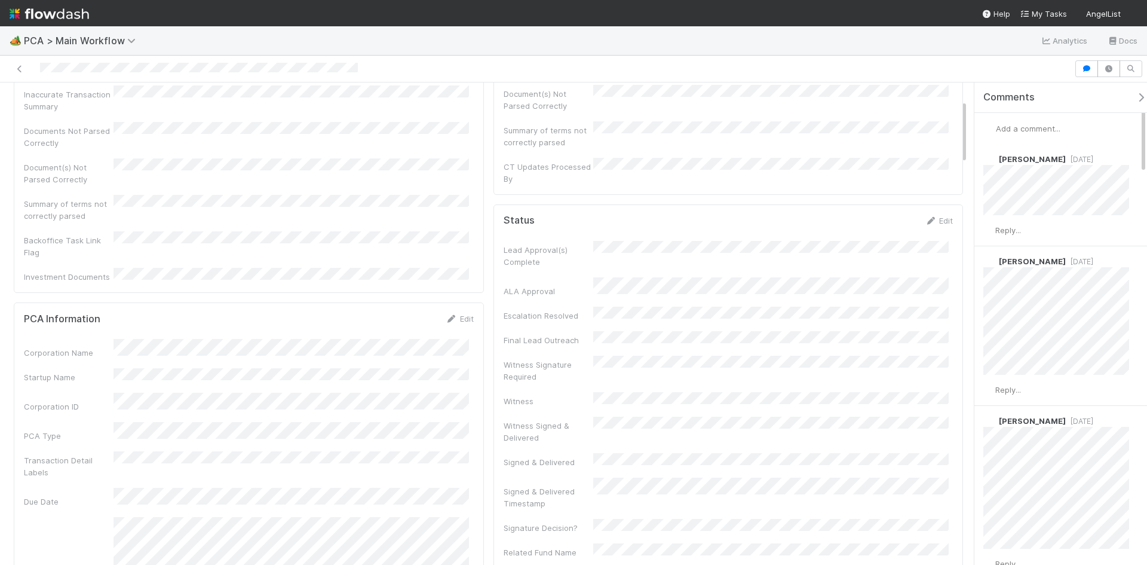
scroll to position [120, 0]
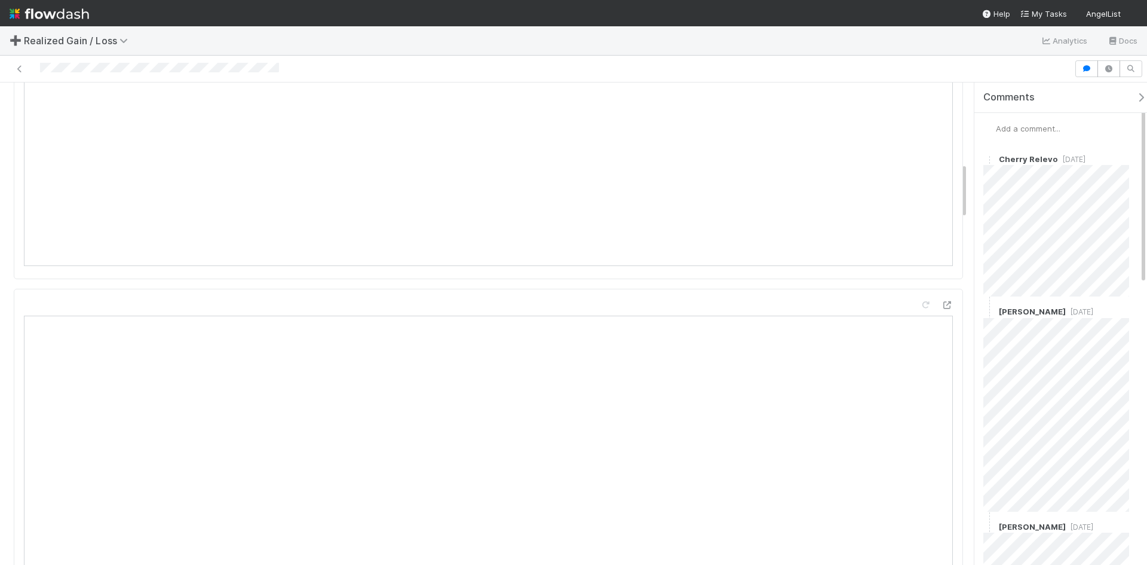
scroll to position [717, 0]
